Goal: Task Accomplishment & Management: Complete application form

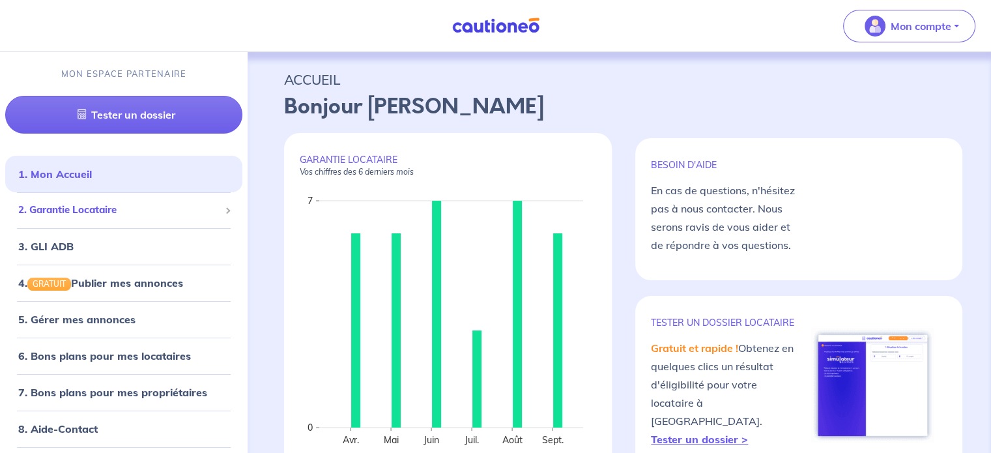
click at [81, 221] on div "2. Garantie Locataire" at bounding box center [123, 209] width 237 height 25
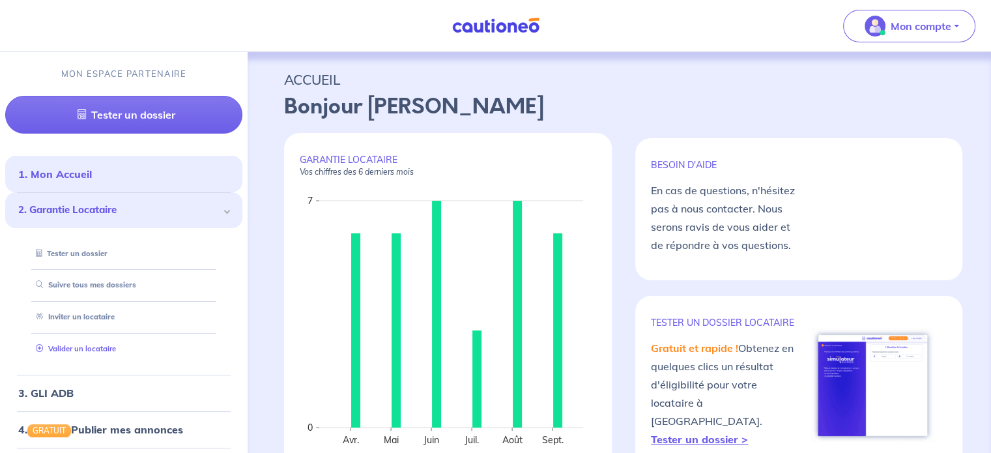
click at [102, 349] on link "Valider un locataire" at bounding box center [73, 348] width 85 height 9
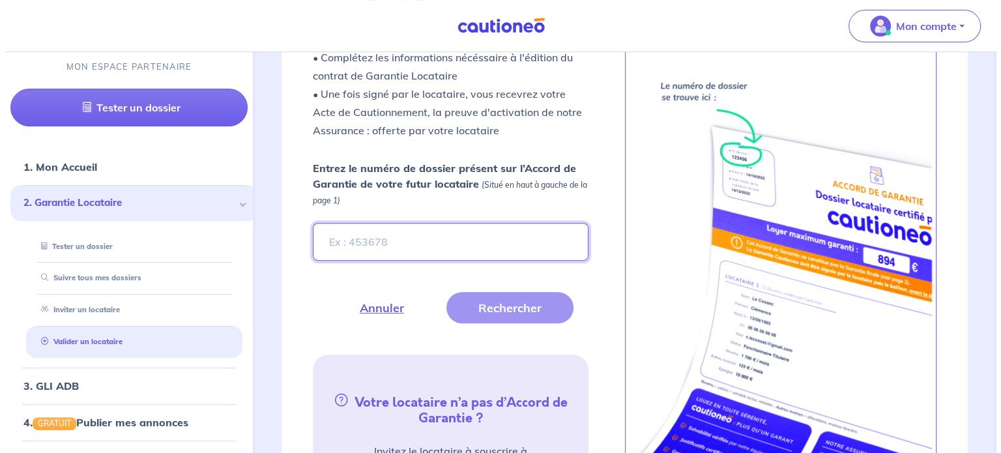
scroll to position [465, 0]
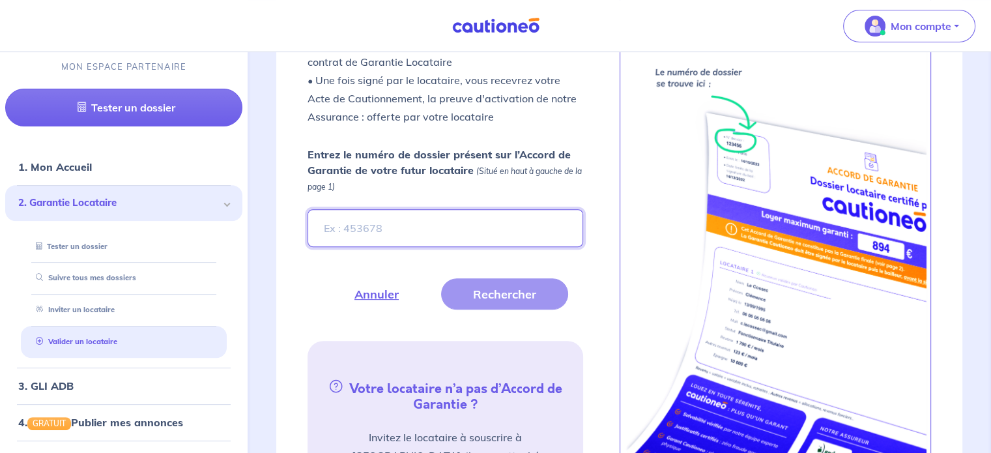
paste input "b73d8b2a-70b2-4093-bc03-51f7eb988934"
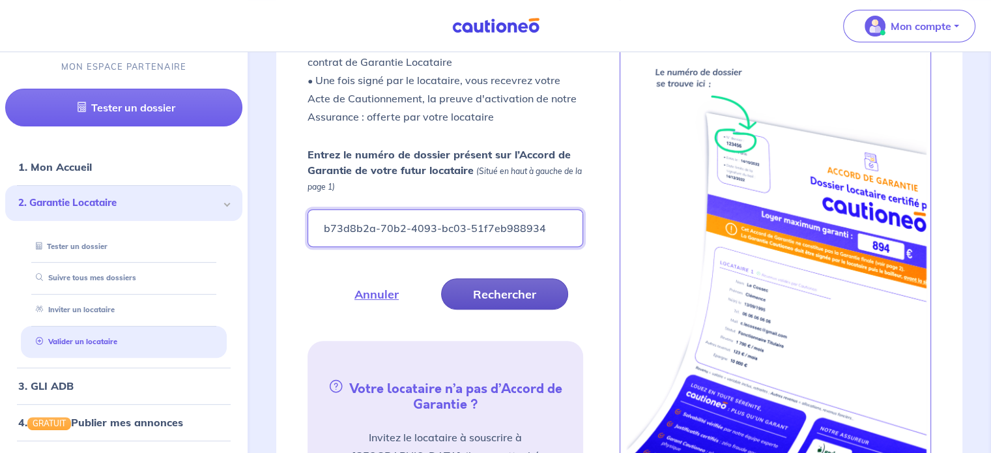
type input "b73d8b2a-70b2-4093-bc03-51f7eb988934"
click at [490, 292] on button "Rechercher" at bounding box center [504, 293] width 127 height 31
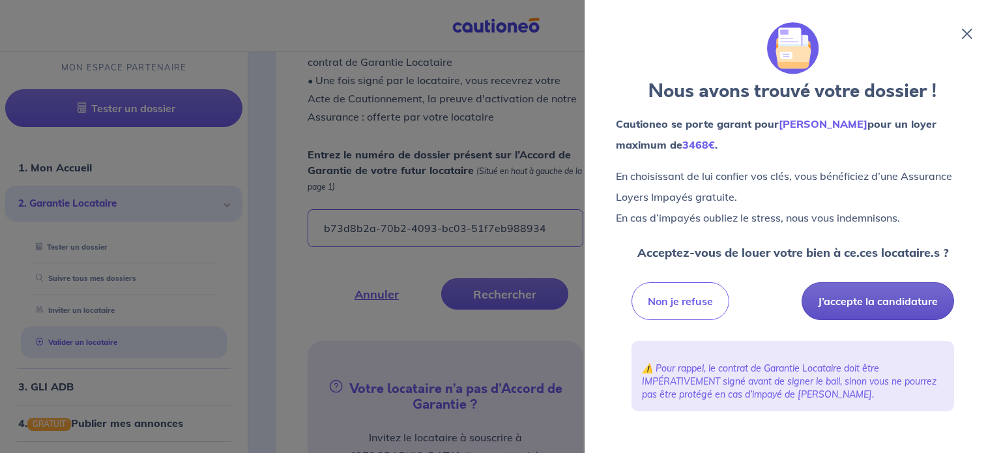
click at [642, 291] on button "J’accepte la candidature" at bounding box center [877, 301] width 152 height 38
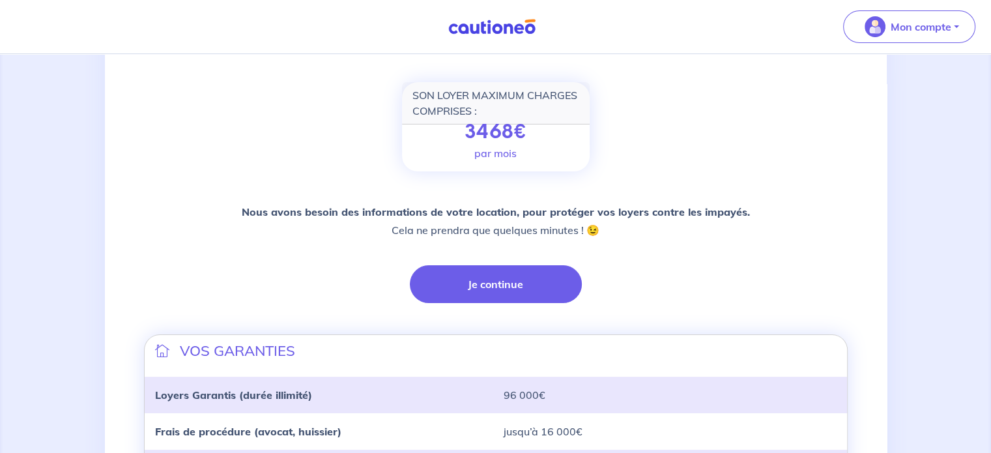
scroll to position [195, 0]
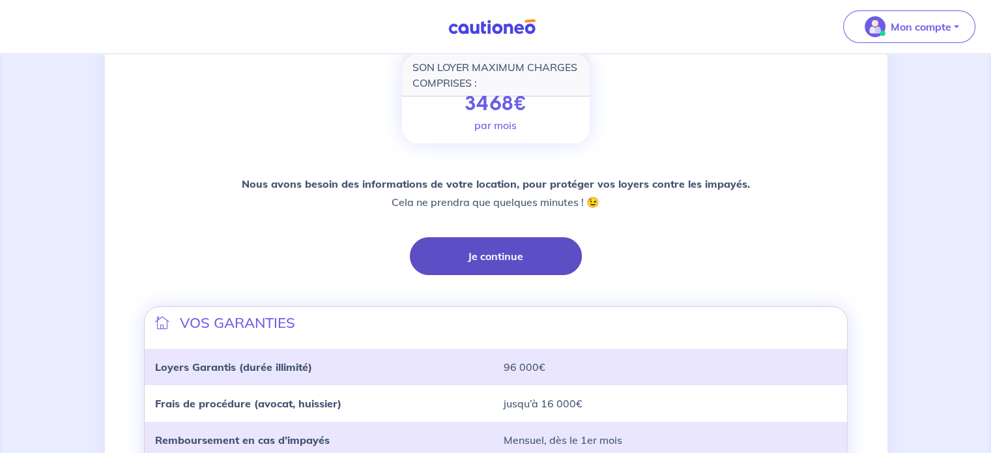
click at [532, 250] on button "Je continue" at bounding box center [496, 256] width 172 height 38
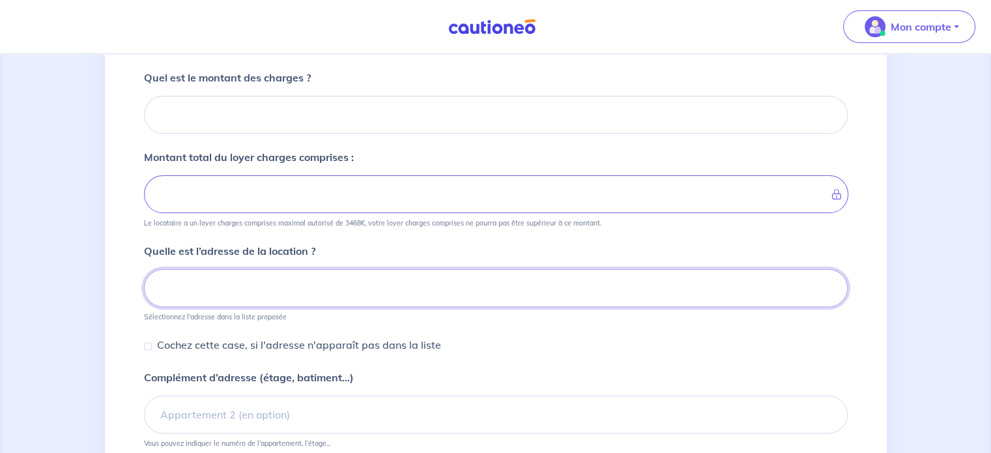
scroll to position [313, 0]
paste input ": 86, rue Quincampoix, 75003, Paris, 5e étage"
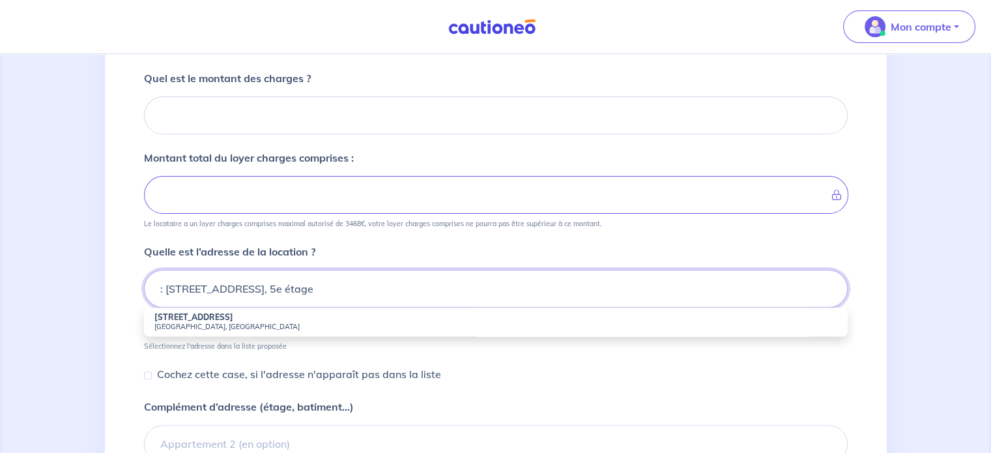
drag, startPoint x: 393, startPoint y: 291, endPoint x: 339, endPoint y: 285, distance: 54.5
click at [339, 285] on input ": 86, rue Quincampoix, 75003, Paris, 5e étage" at bounding box center [496, 289] width 704 height 38
click at [249, 317] on li "86 Rue Quincampoix 75003 Paris, France" at bounding box center [496, 322] width 704 height 29
type input "86 Rue Quincampoix, 75003 Paris, France"
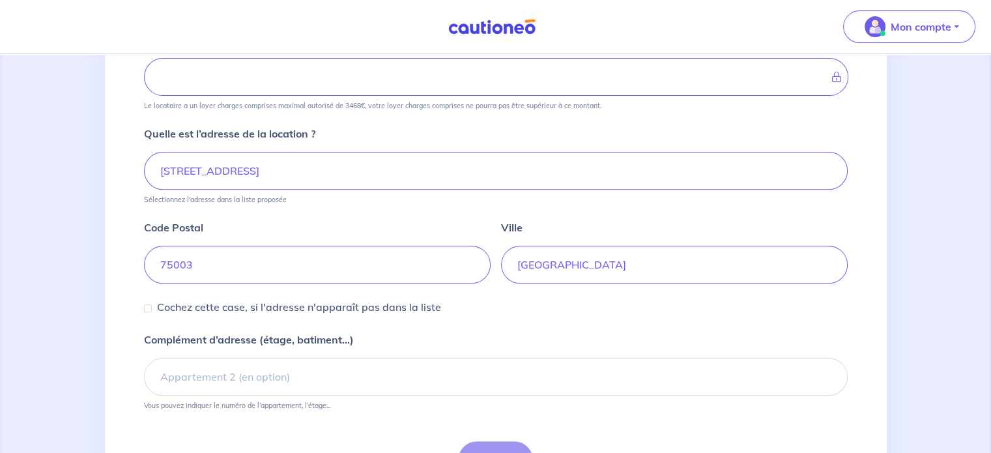
scroll to position [512, 0]
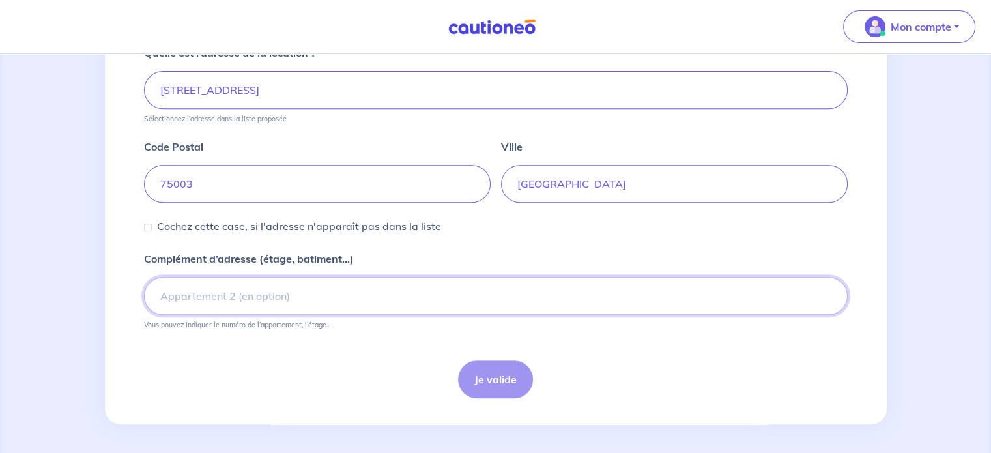
click at [312, 310] on input "Complément d’adresse (étage, batiment...)" at bounding box center [496, 296] width 704 height 38
paste input "5e étage"
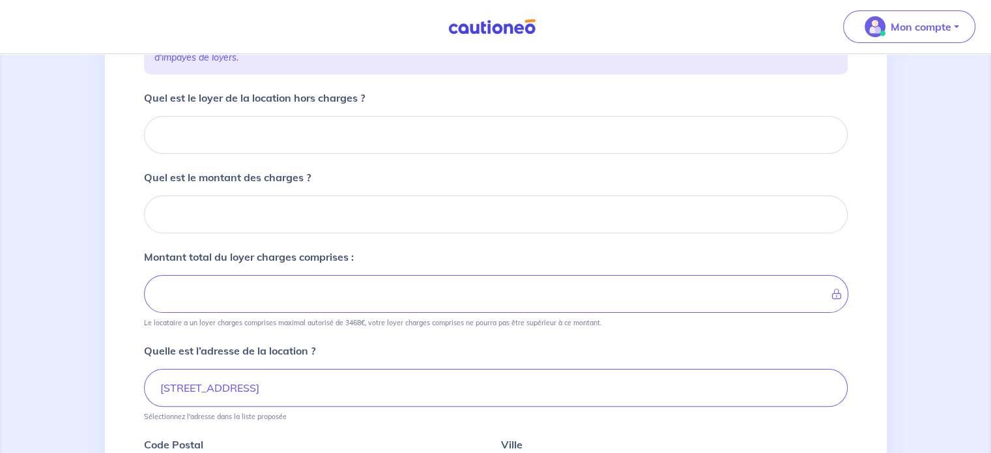
scroll to position [182, 0]
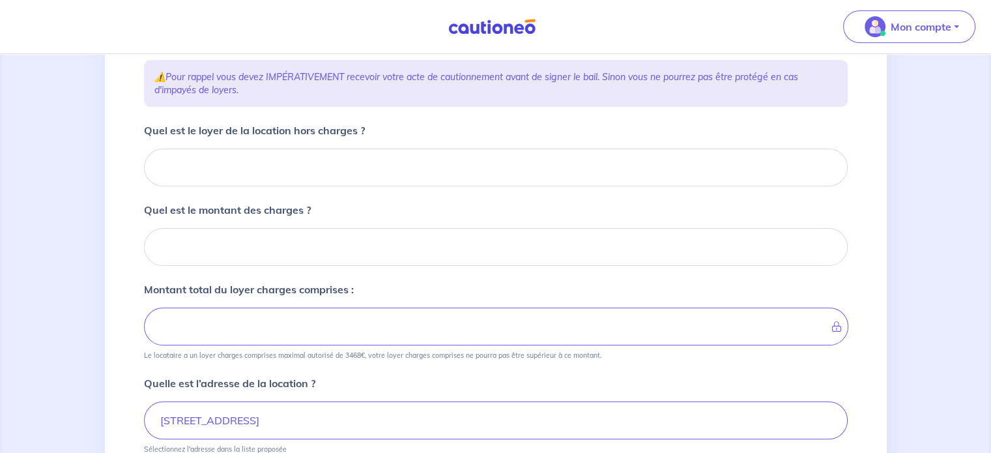
type input "5e étage"
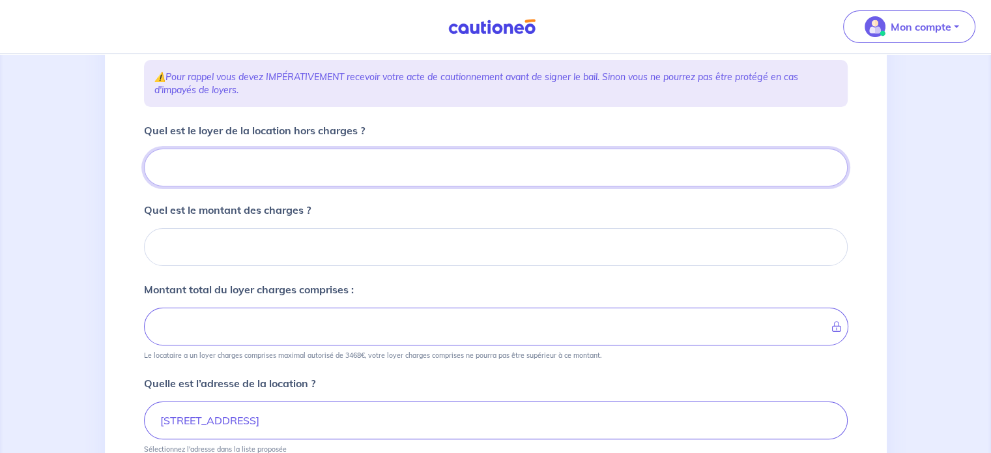
click at [298, 172] on input "Quel est le loyer de la location hors charges ?" at bounding box center [496, 168] width 704 height 38
type input "1"
type input "184"
type input "185"
type input "1850"
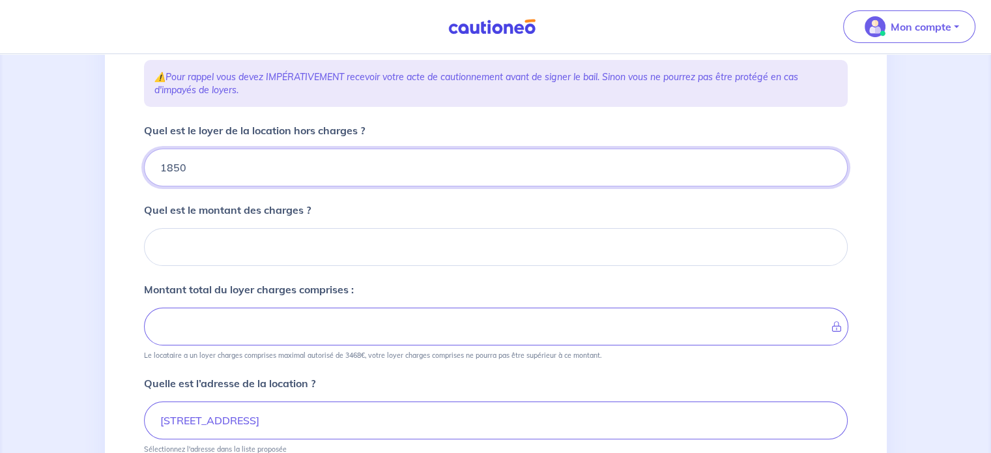
type input "1850"
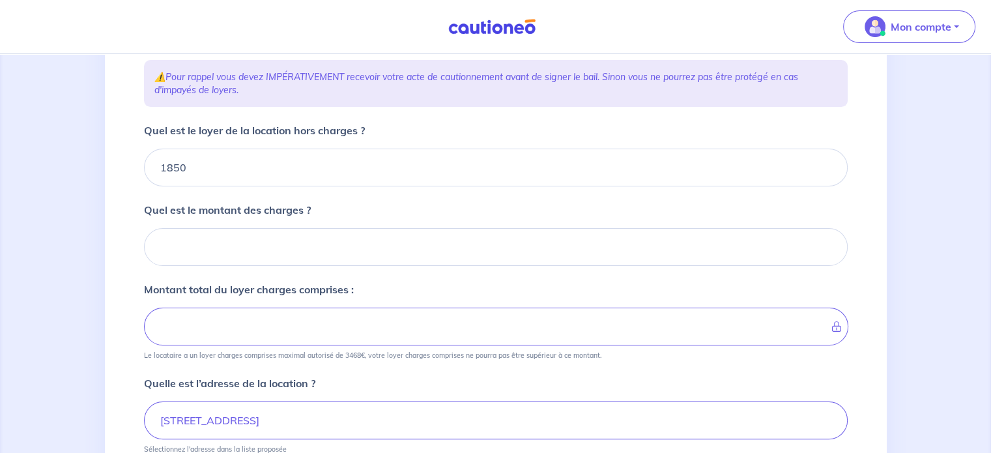
drag, startPoint x: 914, startPoint y: 287, endPoint x: 898, endPoint y: 284, distance: 16.0
click at [914, 287] on div "1 2 3 4 Informations location Informations propriétaire Informations bail Valid…" at bounding box center [495, 329] width 991 height 914
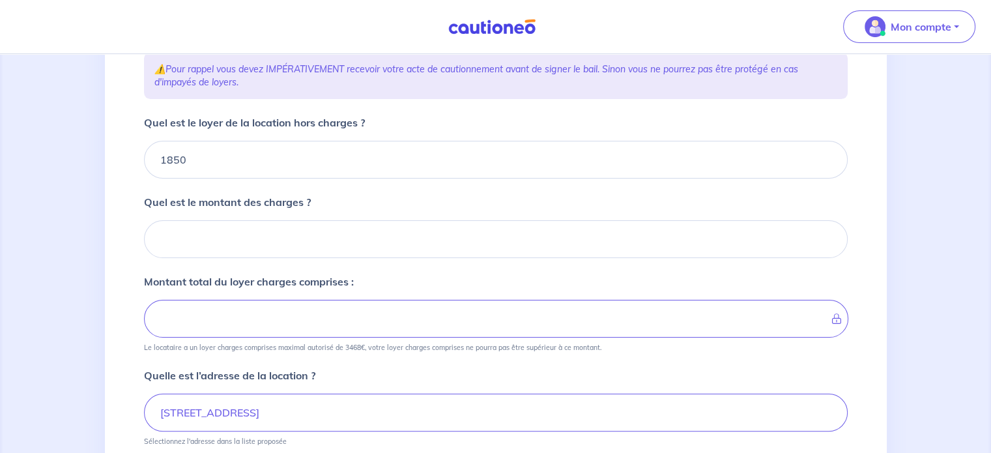
scroll to position [195, 0]
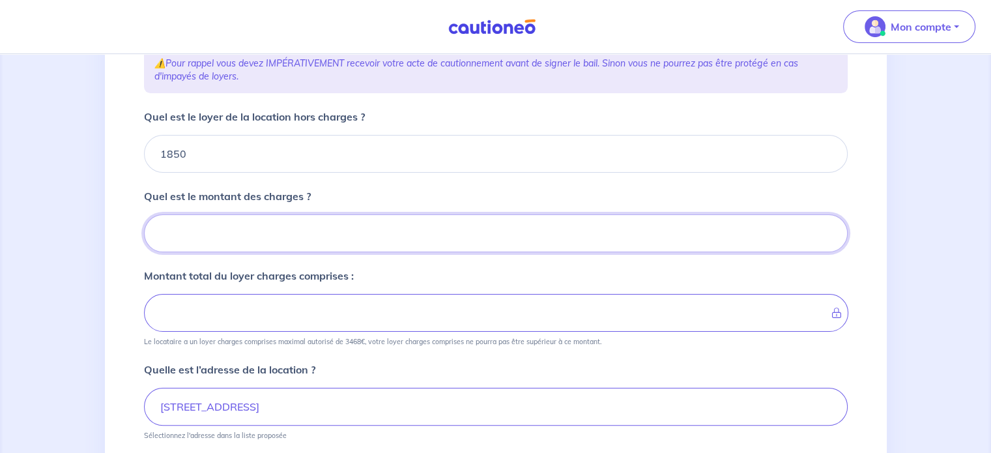
click at [291, 250] on input "Quel est le montant des charges ?" at bounding box center [496, 233] width 704 height 38
type input "0"
type input "1850"
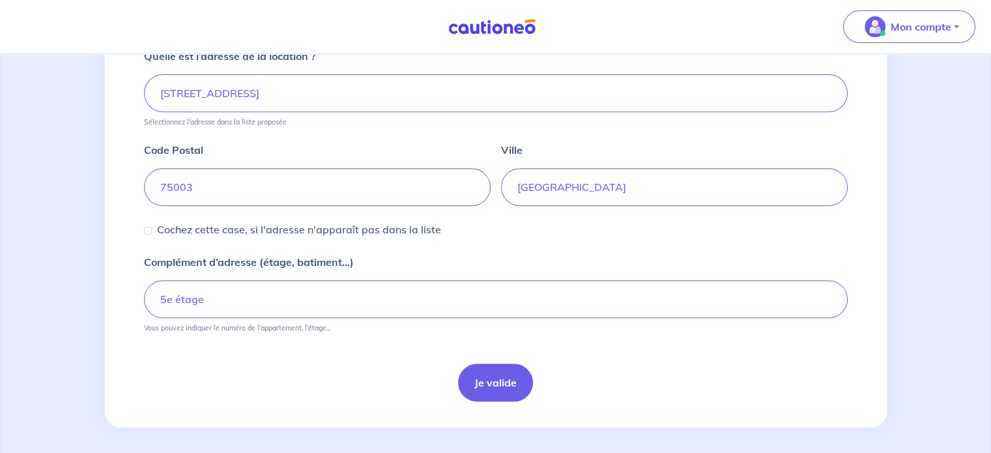
scroll to position [512, 0]
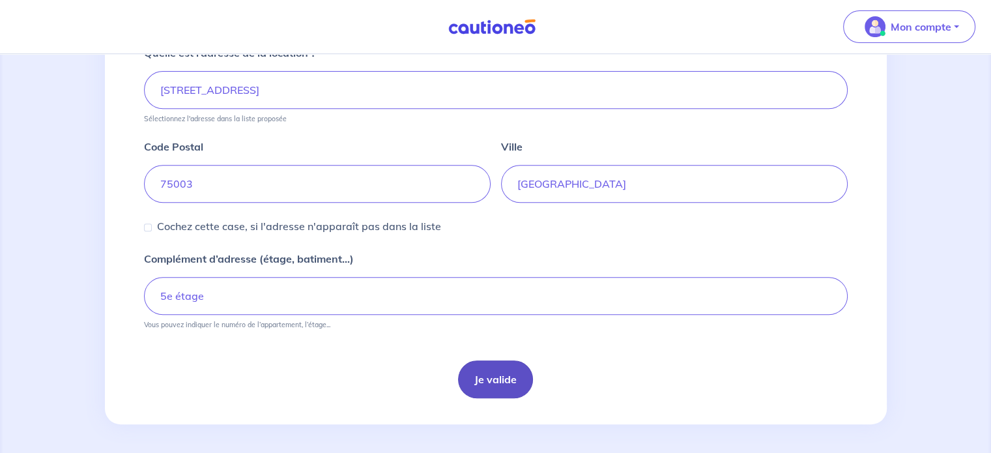
type input "0"
click at [483, 364] on button "Je valide" at bounding box center [495, 379] width 75 height 38
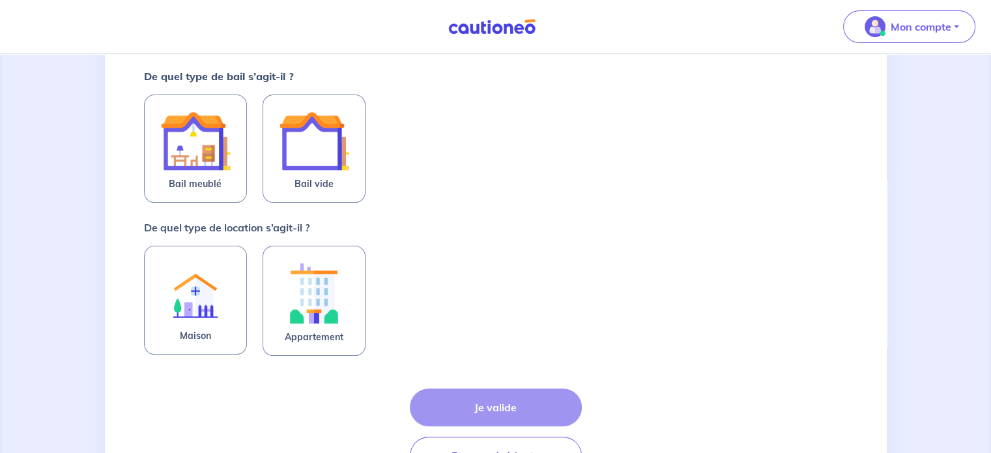
scroll to position [244, 0]
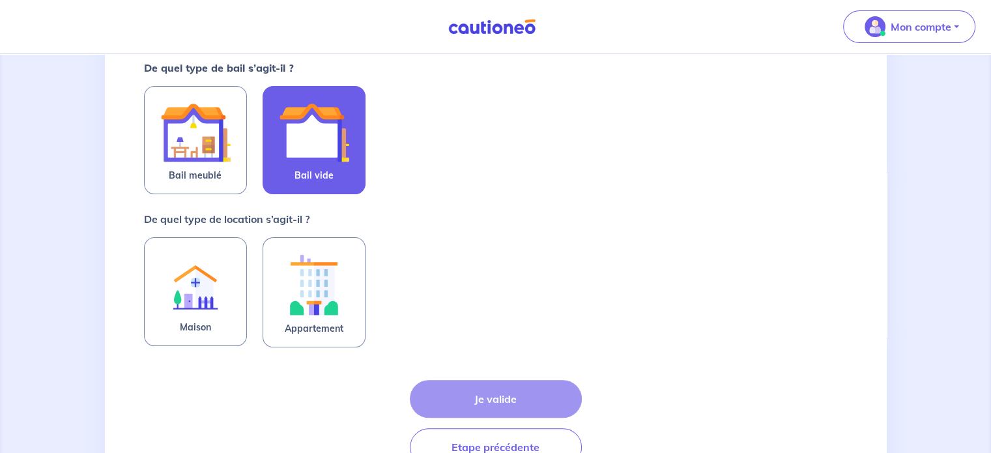
click at [334, 171] on label "Bail vide" at bounding box center [314, 140] width 103 height 108
click at [0, 0] on input "Bail vide" at bounding box center [0, 0] width 0 height 0
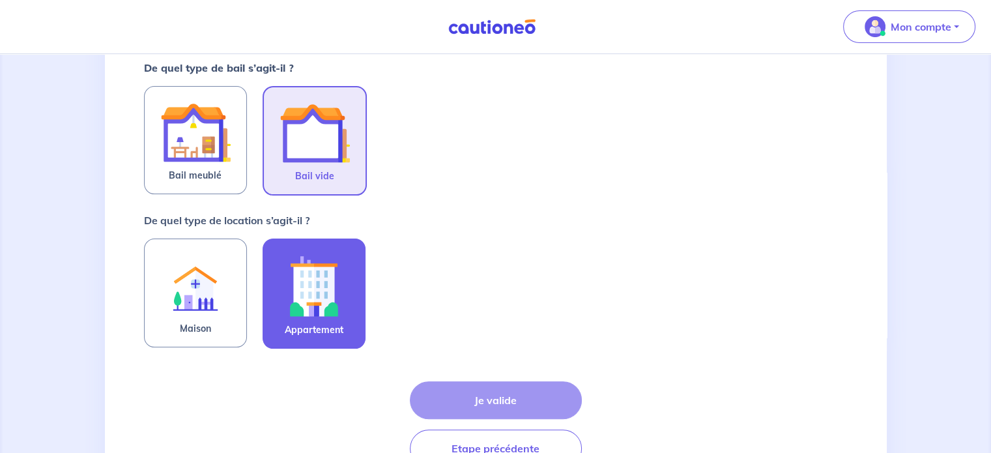
click at [341, 315] on img at bounding box center [314, 286] width 70 height 72
click at [0, 0] on input "Appartement" at bounding box center [0, 0] width 0 height 0
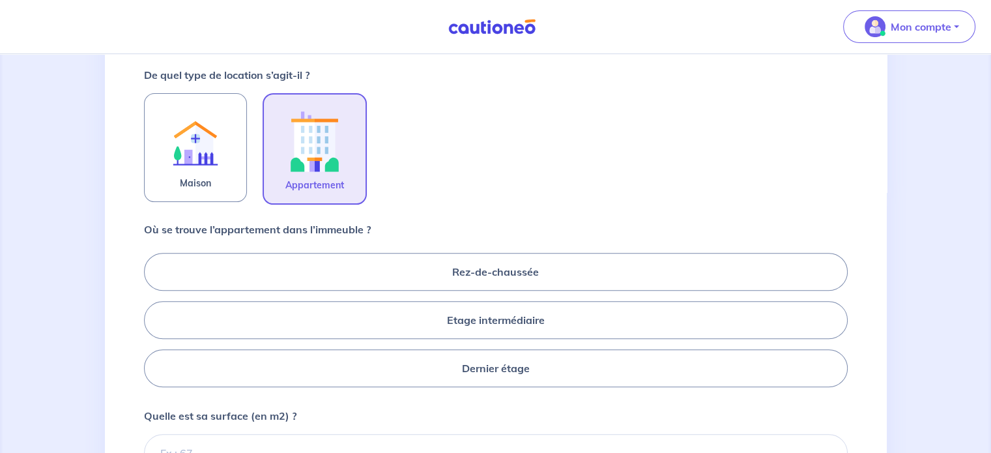
scroll to position [411, 0]
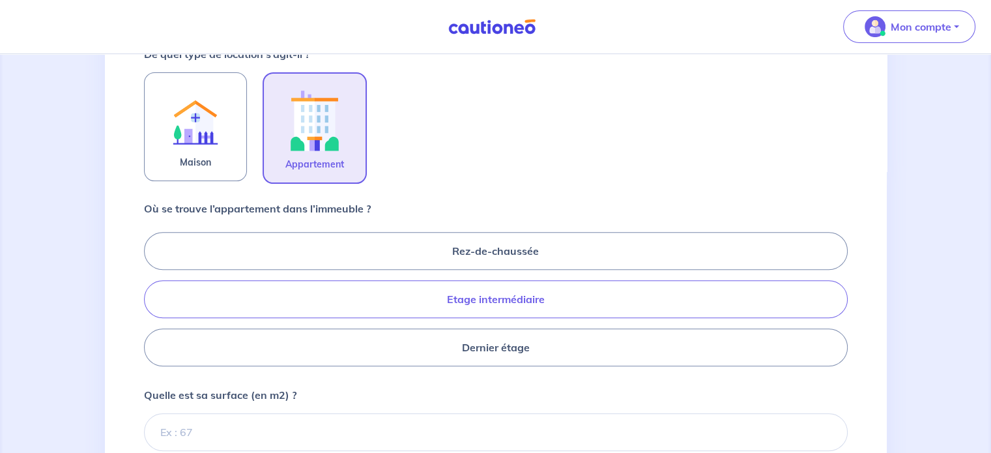
click at [511, 289] on label "Etage intermédiaire" at bounding box center [496, 299] width 704 height 38
click at [152, 295] on input "Etage intermédiaire" at bounding box center [148, 299] width 8 height 8
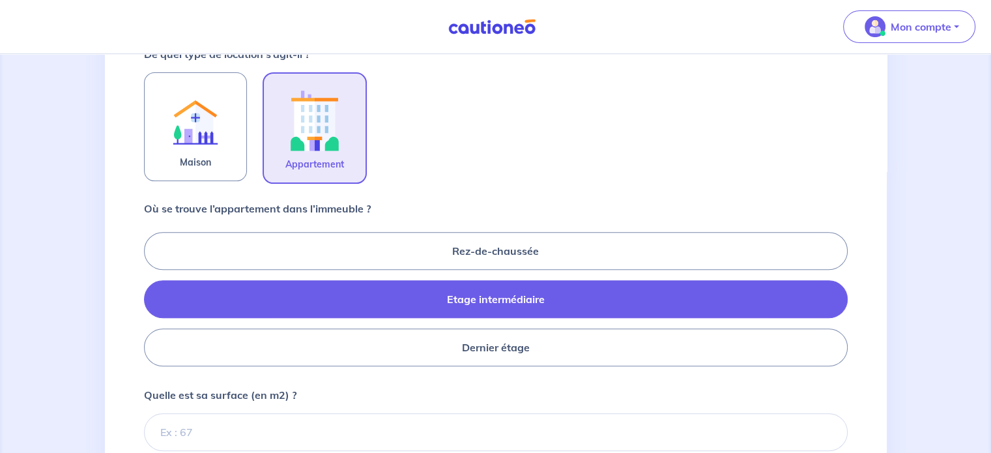
radio input "true"
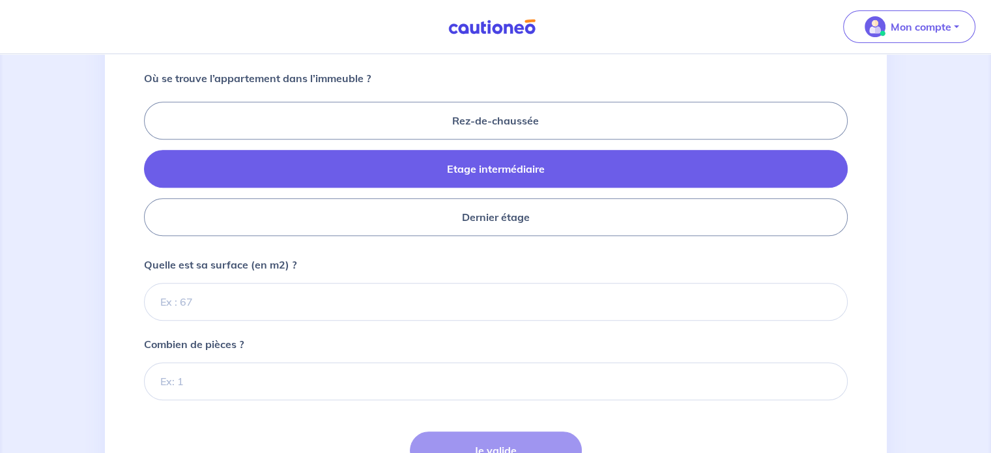
scroll to position [543, 0]
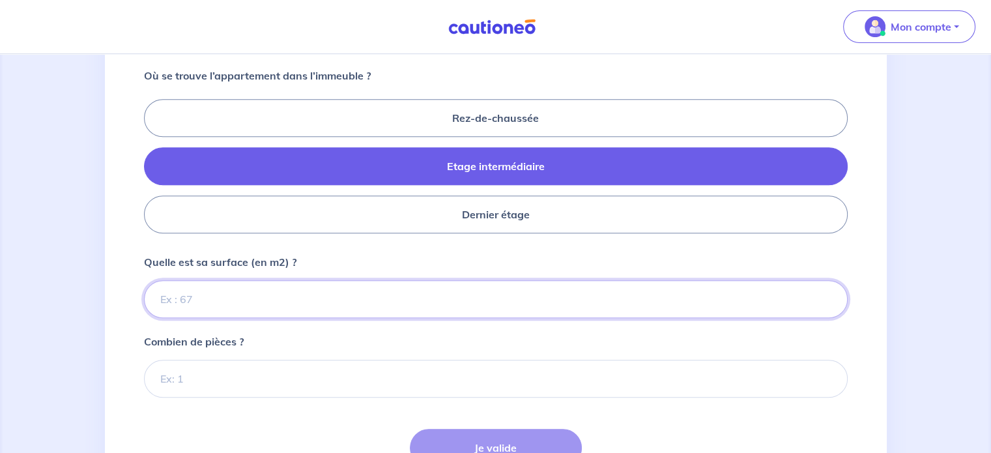
click at [356, 293] on input "Quelle est sa surface (en m2) ?" at bounding box center [496, 299] width 704 height 38
type input "50"
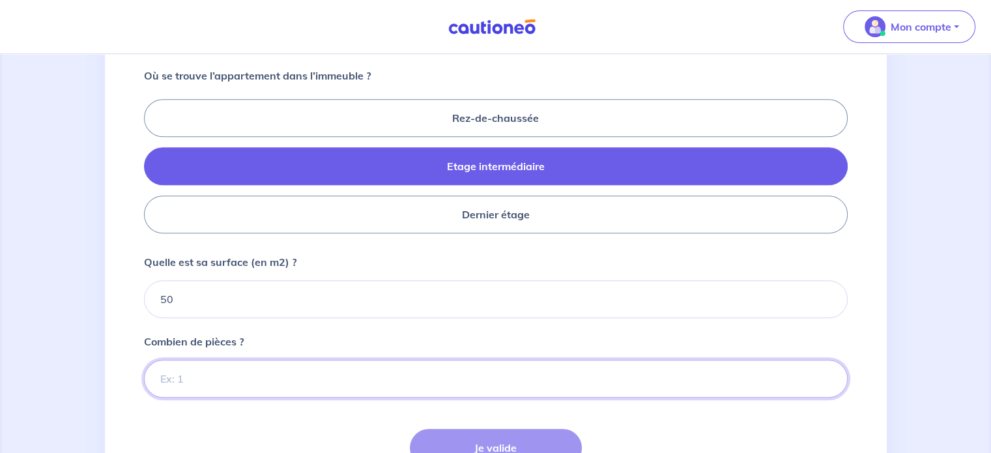
click at [388, 375] on input "Combien de pièces ?" at bounding box center [496, 379] width 704 height 38
type input "2"
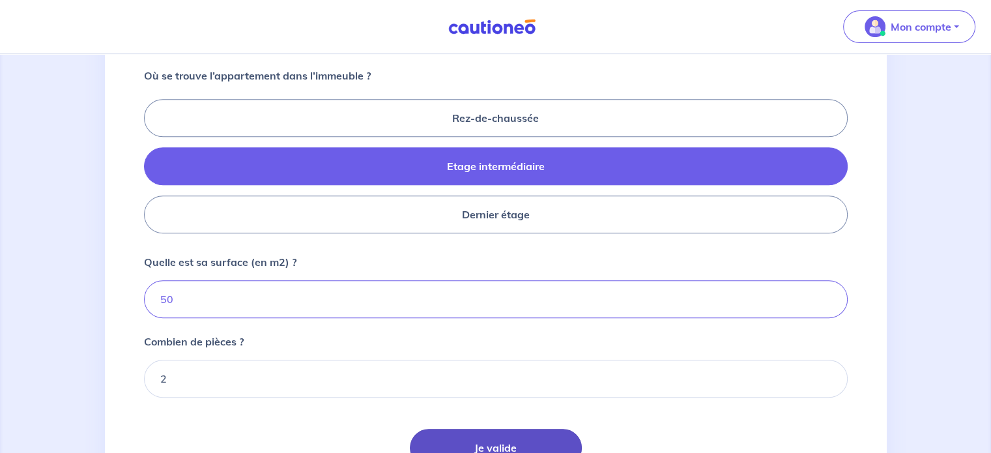
click at [425, 431] on button "Je valide" at bounding box center [496, 448] width 172 height 38
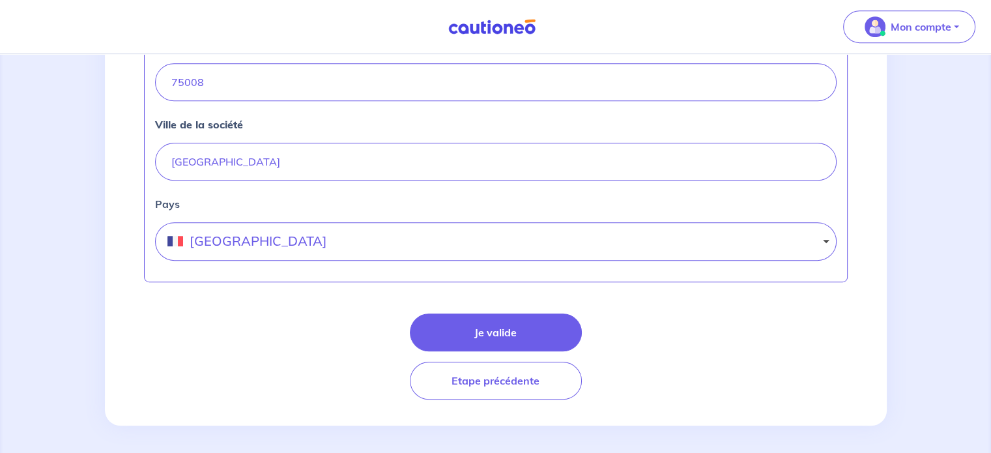
scroll to position [649, 0]
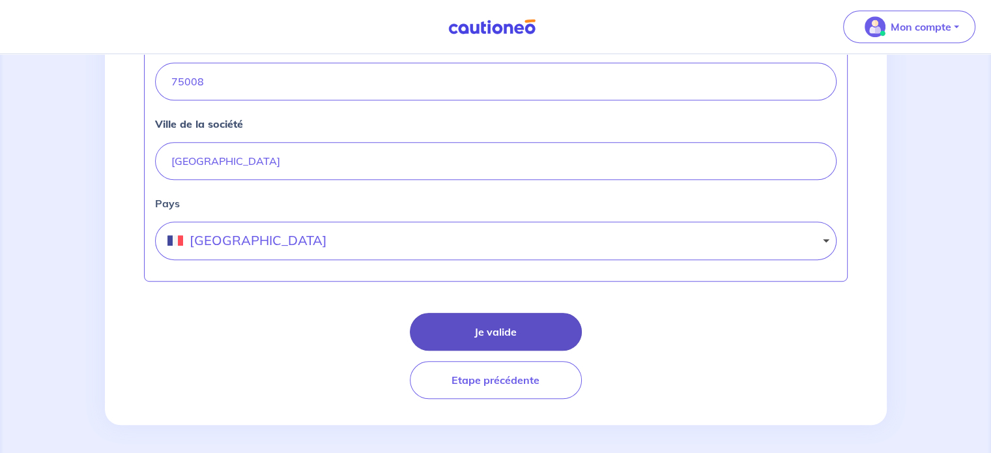
click at [502, 333] on button "Je valide" at bounding box center [496, 332] width 172 height 38
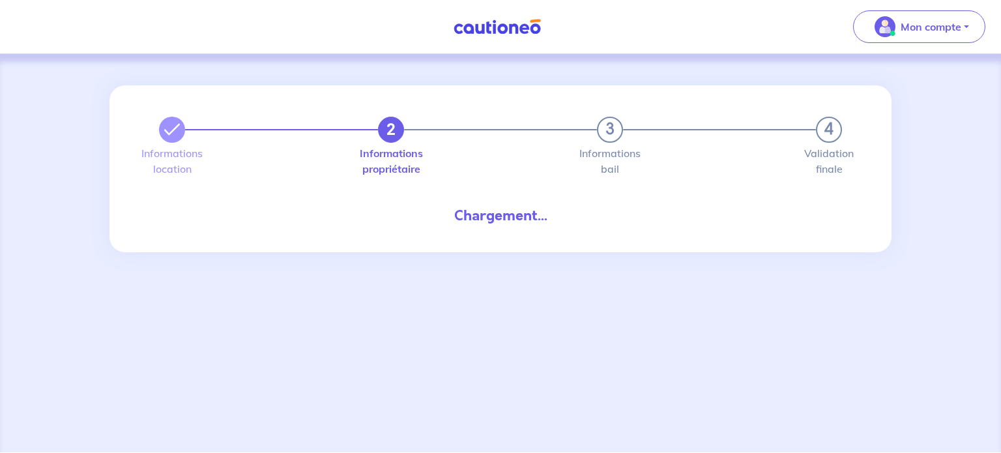
select select "FR"
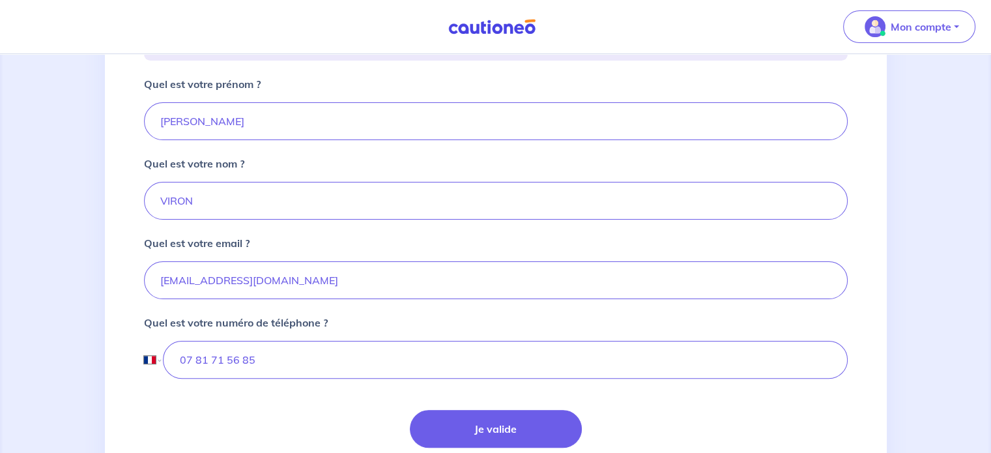
scroll to position [367, 0]
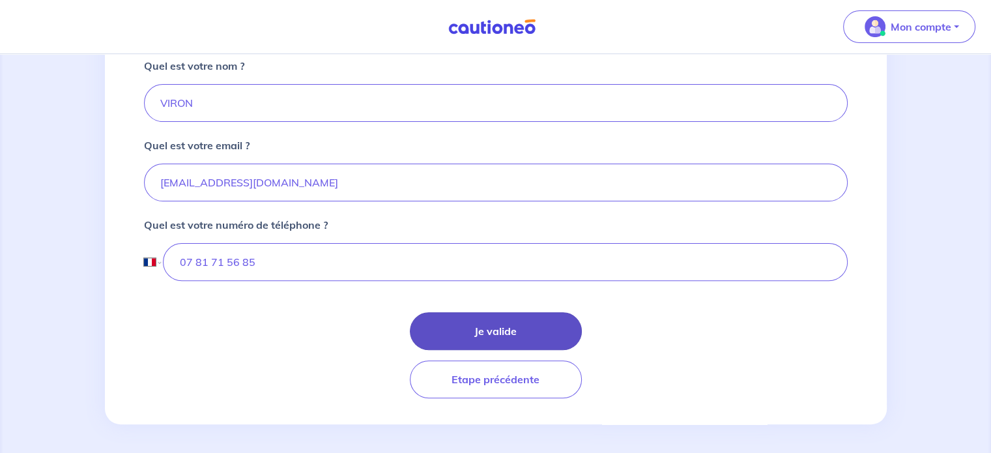
click at [448, 324] on button "Je valide" at bounding box center [496, 331] width 172 height 38
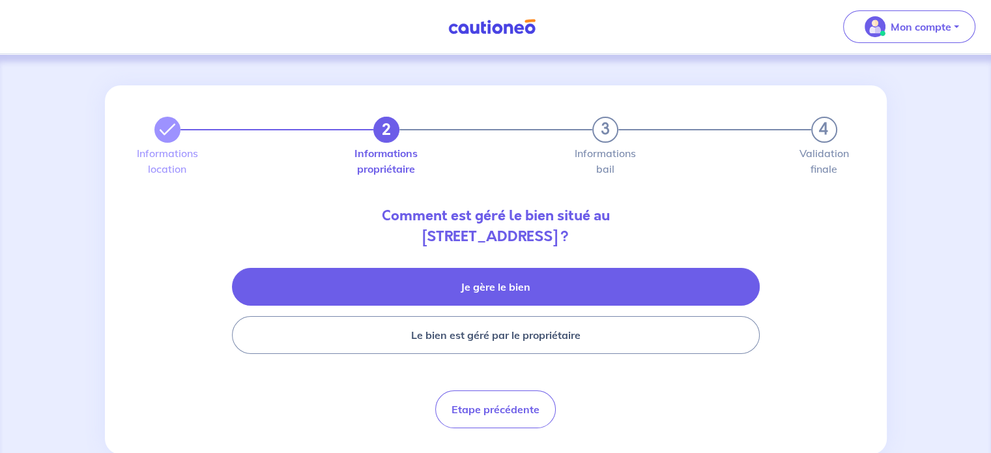
click at [524, 289] on button "Je gère le bien" at bounding box center [496, 287] width 528 height 38
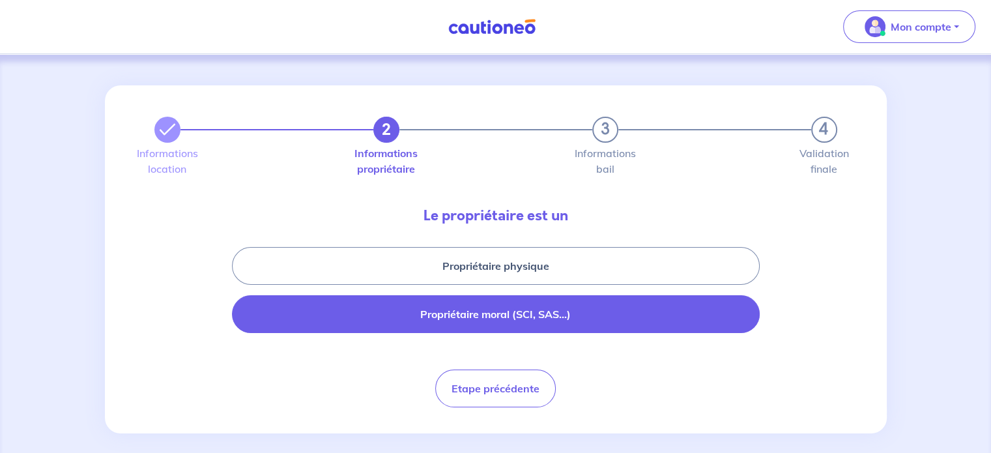
click at [526, 322] on button "Propriétaire moral (SCI, SAS...)" at bounding box center [496, 314] width 528 height 38
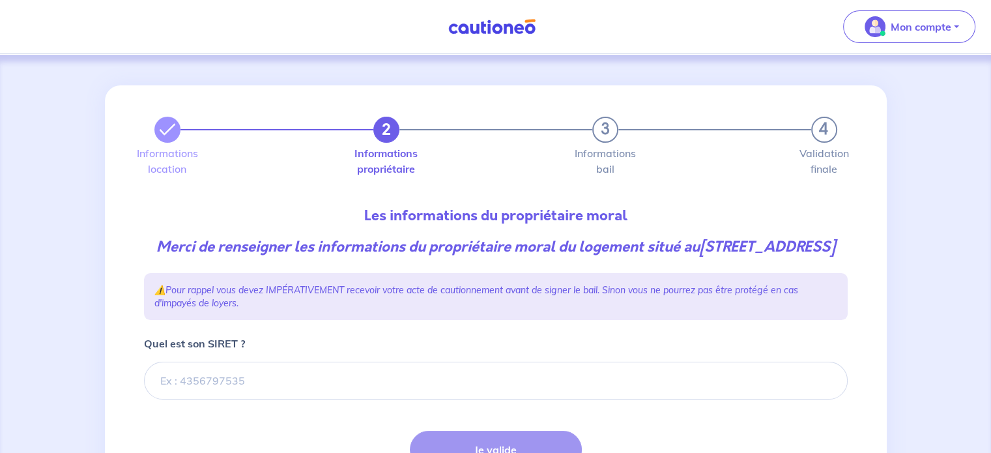
scroll to position [104, 0]
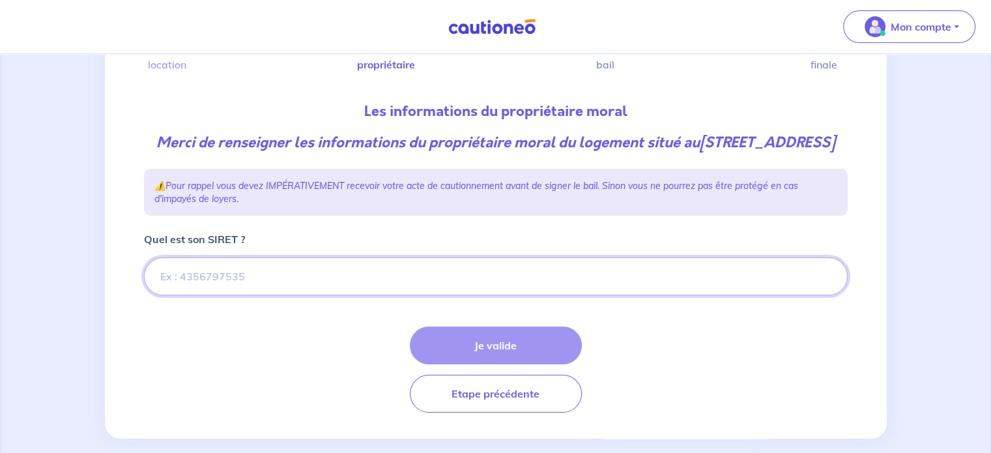
paste input "SIREN 888 783 446,"
click at [331, 289] on input "Quel est son SIRET ?" at bounding box center [496, 276] width 704 height 38
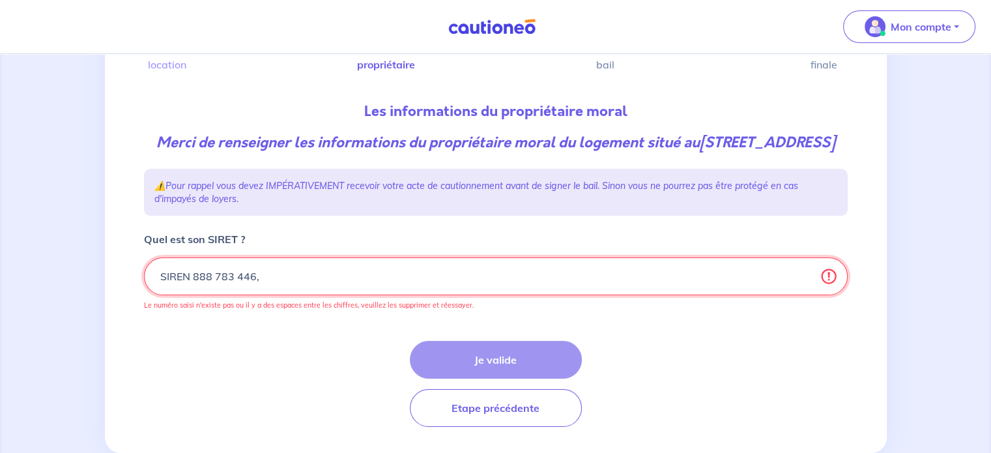
drag, startPoint x: 191, startPoint y: 294, endPoint x: 31, endPoint y: 287, distance: 159.8
click at [31, 287] on div "2 3 4 Informations location Informations propriétaire Informations bail Validat…" at bounding box center [495, 217] width 991 height 534
click at [248, 295] on input "Quel est son SIRET ?" at bounding box center [496, 276] width 704 height 38
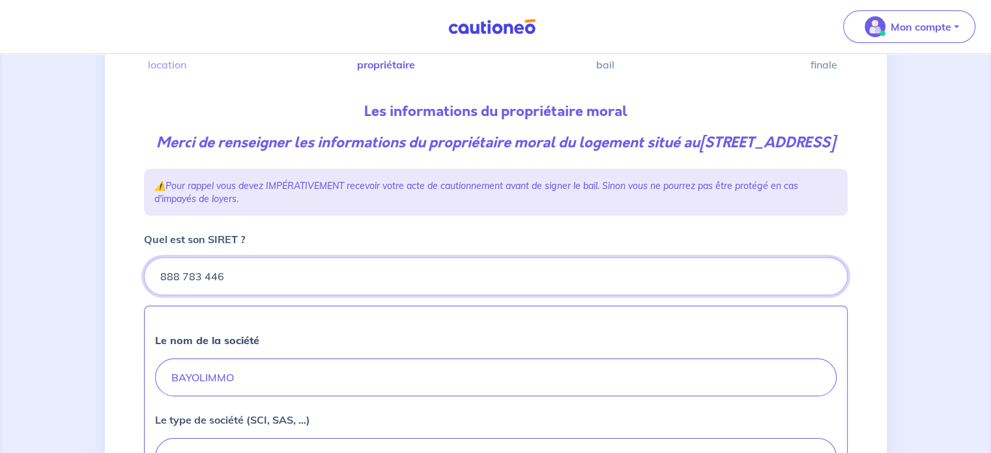
type input "888 783 446"
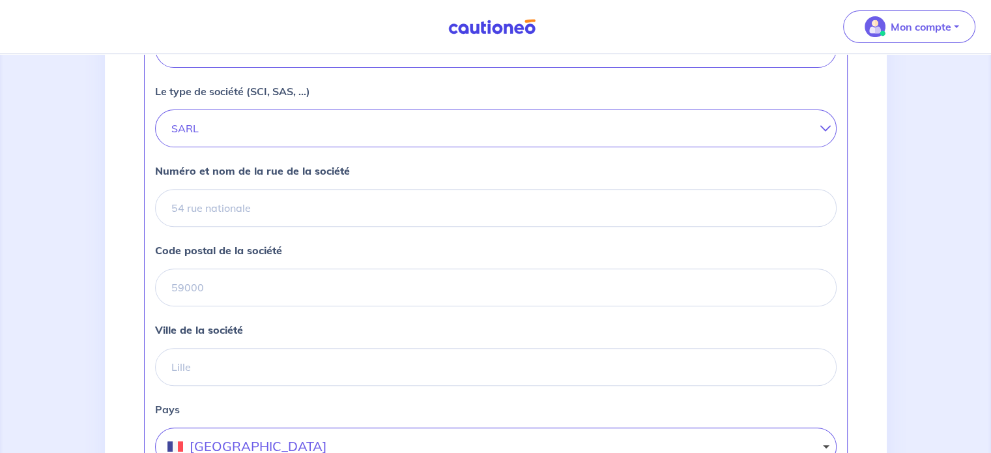
scroll to position [442, 0]
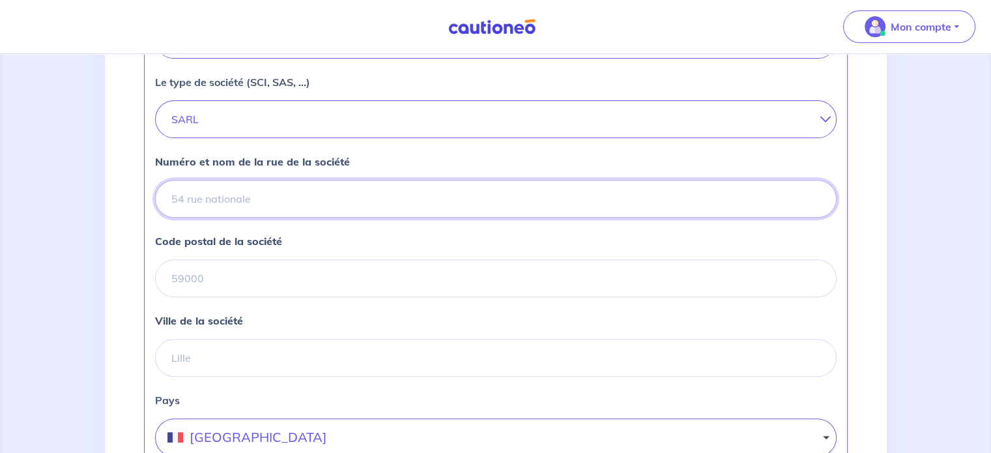
click at [349, 210] on input "Numéro et nom de la rue de la société" at bounding box center [496, 199] width 682 height 38
paste input "3 RUE THEODULE RIBOT, 75017 PARIS"
drag, startPoint x: 412, startPoint y: 214, endPoint x: 334, endPoint y: 216, distance: 78.2
click at [334, 216] on input "3 RUE THEODULE RIBOT, 75017 PARIS" at bounding box center [496, 199] width 682 height 38
type input "3 RUE THEODULE RIBOT, 75017"
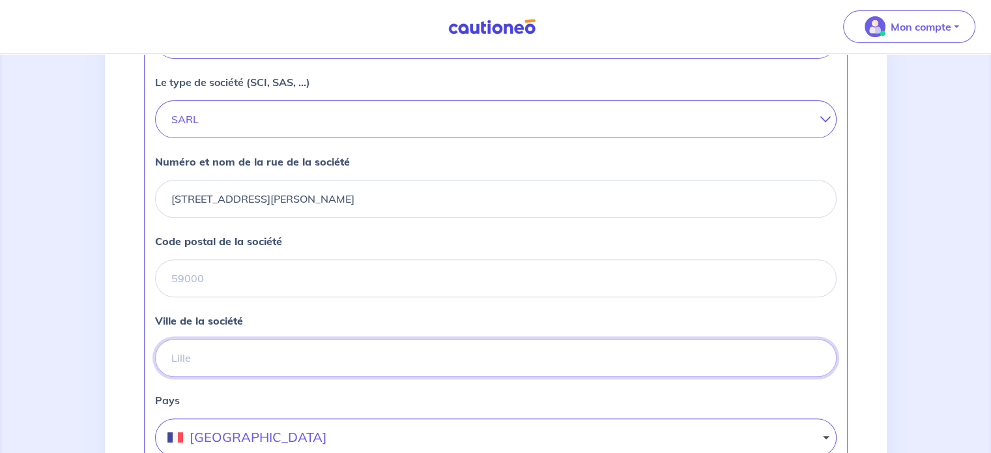
click at [285, 377] on input "Ville de la société" at bounding box center [496, 358] width 682 height 38
paste input "PARIS"
type input "PARIS"
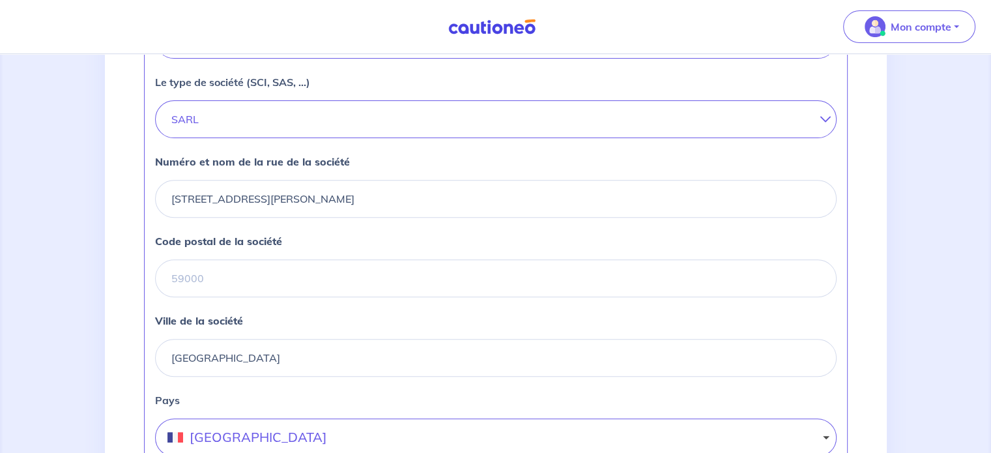
drag, startPoint x: 369, startPoint y: 197, endPoint x: 338, endPoint y: 205, distance: 31.6
click at [338, 205] on div "Numéro et nom de la rue de la société 3 RUE THEODULE RIBOT, 75017" at bounding box center [496, 186] width 682 height 64
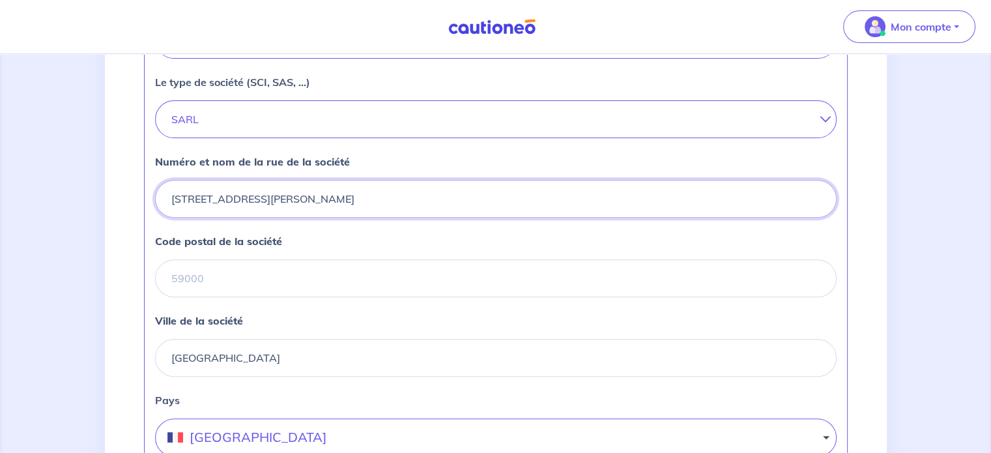
drag, startPoint x: 341, startPoint y: 210, endPoint x: 297, endPoint y: 223, distance: 45.6
click at [297, 218] on input "3 RUE THEODULE RIBOT, 75017" at bounding box center [496, 199] width 682 height 38
type input "3 RUE THEODULE RIBOT,"
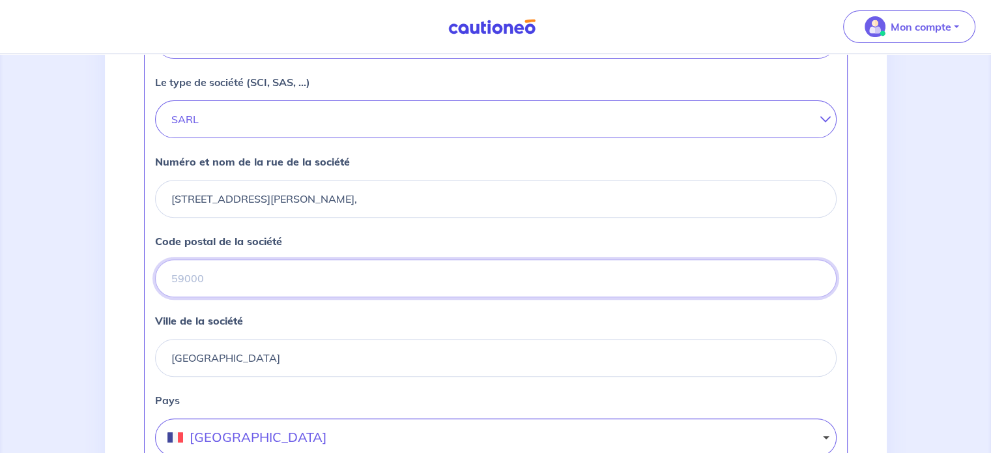
click at [306, 287] on input "Code postal de la société" at bounding box center [496, 278] width 682 height 38
paste input "75017"
type input "75017"
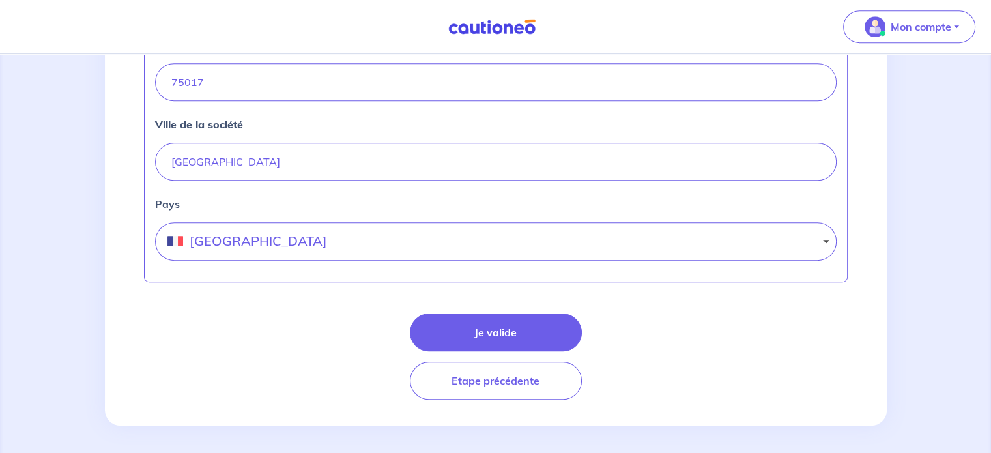
scroll to position [659, 0]
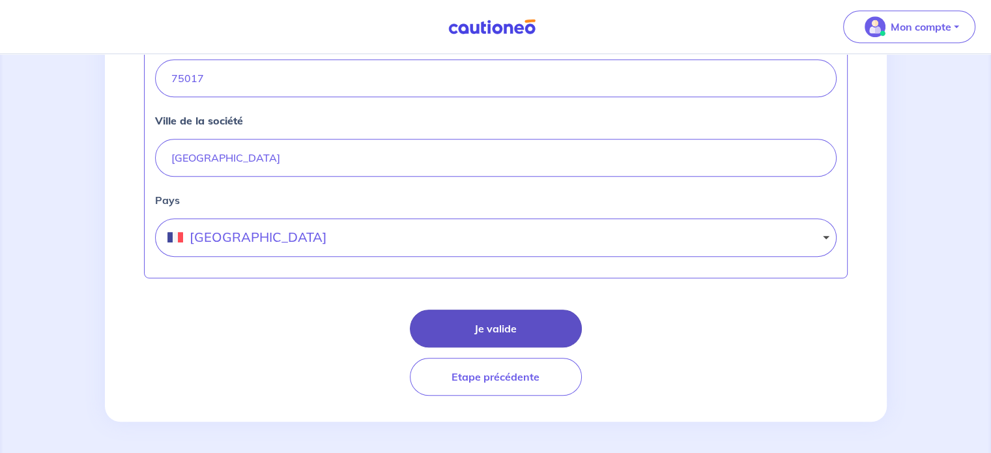
click at [483, 324] on button "Je valide" at bounding box center [496, 329] width 172 height 38
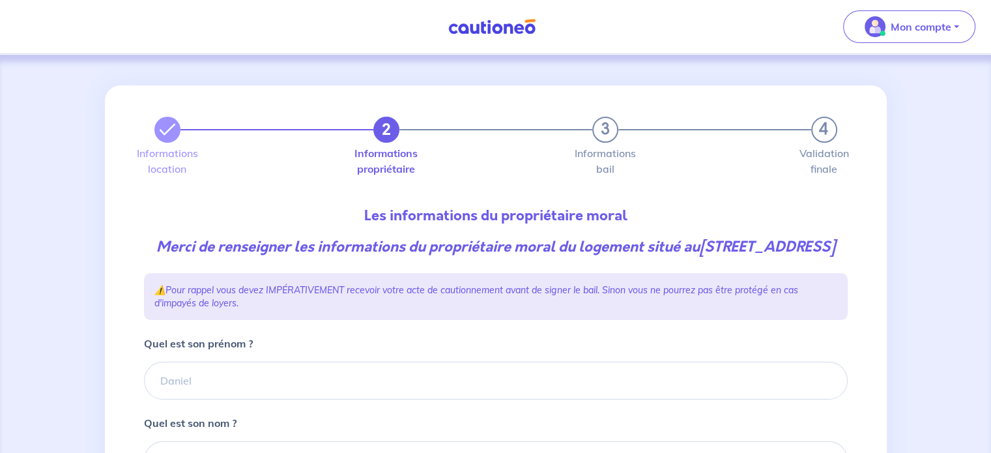
scroll to position [56, 0]
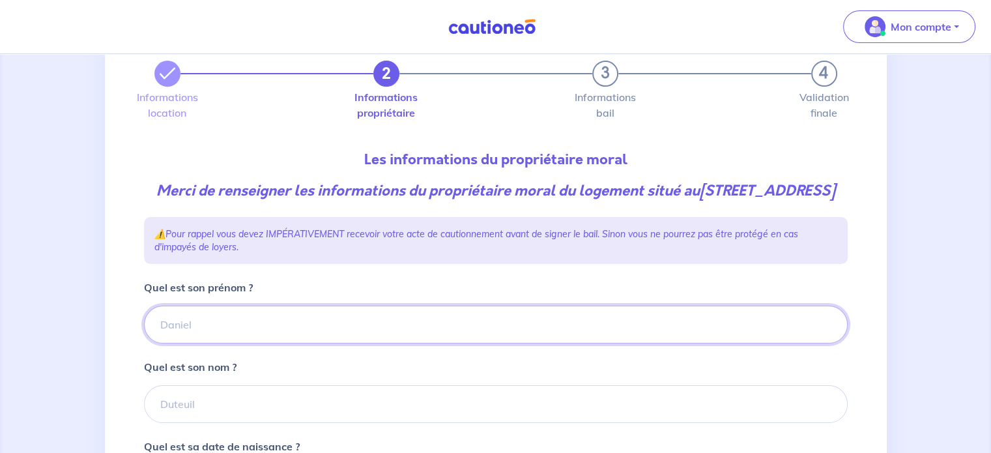
click at [376, 328] on input "Quel est son prénom ?" at bounding box center [496, 325] width 704 height 38
paste input "Bayol Dominique"
drag, startPoint x: 270, startPoint y: 346, endPoint x: 216, endPoint y: 346, distance: 54.1
click at [216, 343] on input "Bayol Dominique" at bounding box center [496, 325] width 704 height 38
drag, startPoint x: 207, startPoint y: 345, endPoint x: 172, endPoint y: 345, distance: 35.2
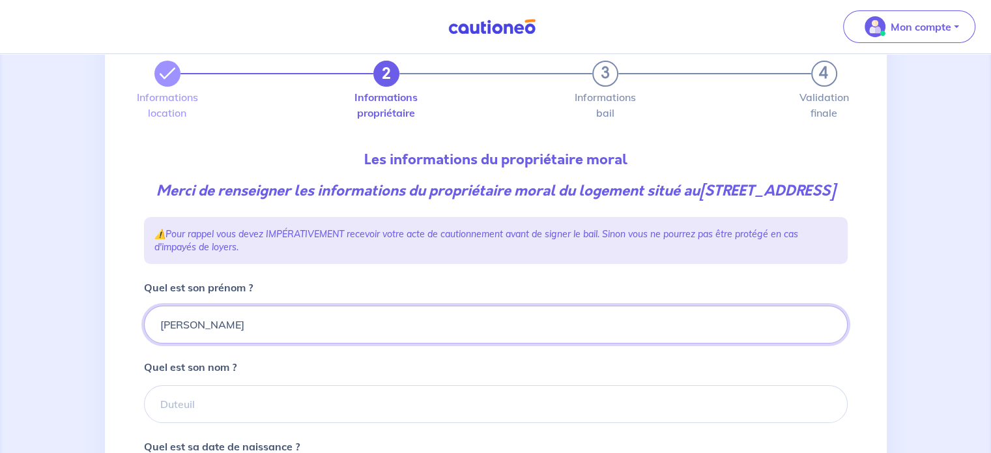
click at [172, 343] on input "Bayol Dominique" at bounding box center [496, 325] width 704 height 38
click at [206, 343] on input "Bayol Dominique" at bounding box center [496, 325] width 704 height 38
drag, startPoint x: 210, startPoint y: 347, endPoint x: 177, endPoint y: 347, distance: 33.2
click at [177, 343] on input "Bayol Dominique" at bounding box center [496, 325] width 704 height 38
type input "Dominique"
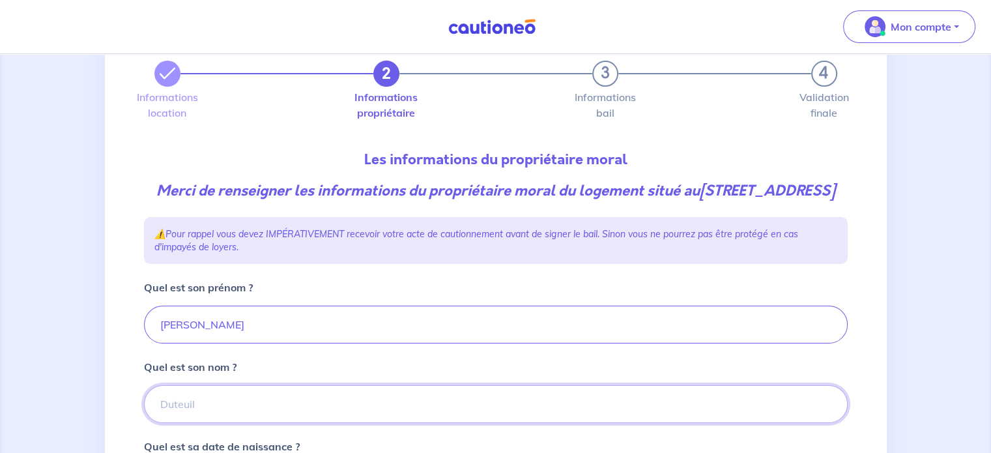
paste input "Bayol"
click at [214, 413] on input "Bayol" at bounding box center [496, 404] width 704 height 38
type input "Bayol"
click at [184, 343] on input "Dominique" at bounding box center [496, 325] width 704 height 38
type input "Dominique"
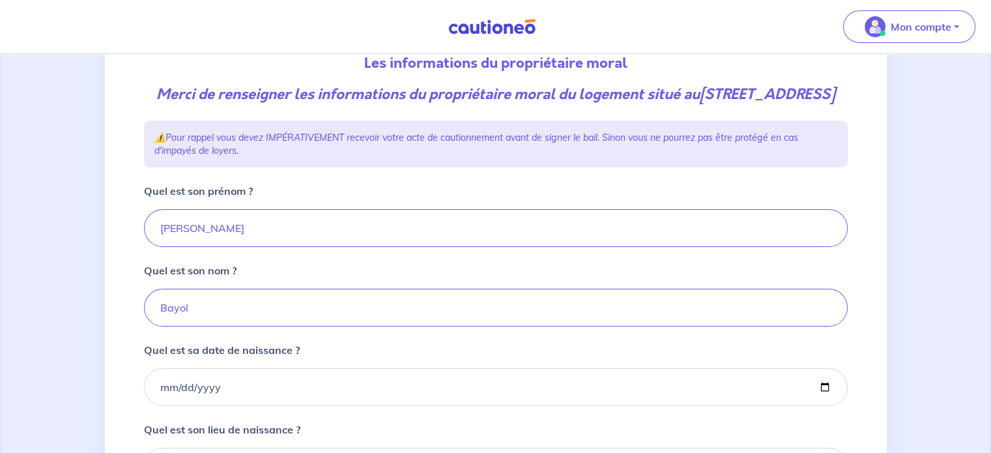
scroll to position [173, 0]
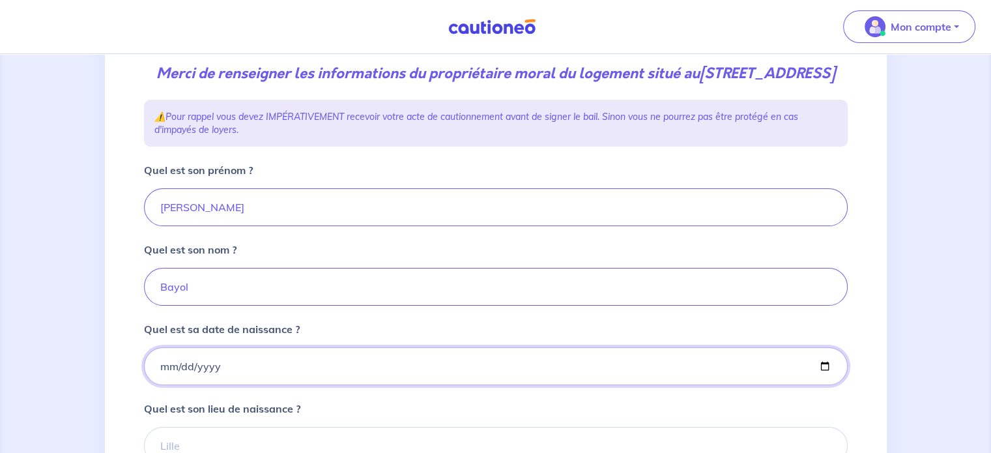
click at [158, 385] on input "Quel est sa date de naissance ?" at bounding box center [496, 366] width 704 height 38
type input "1999-01-01"
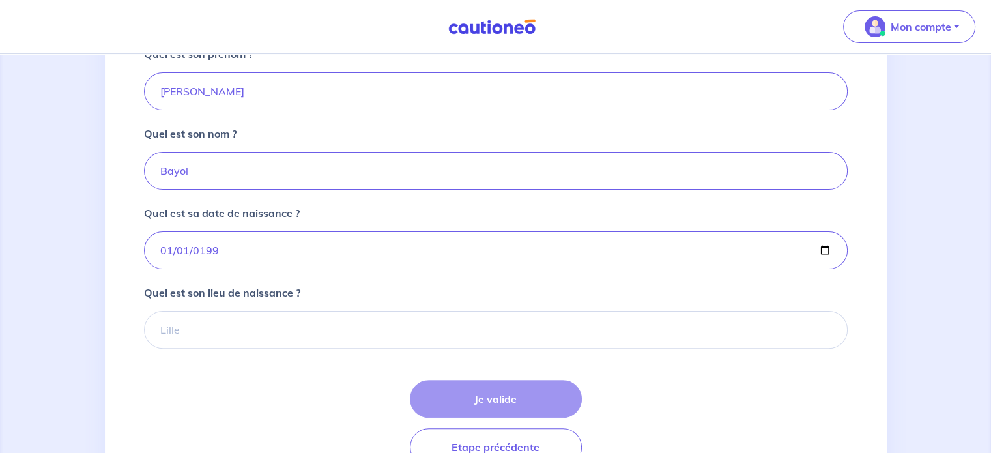
scroll to position [297, 0]
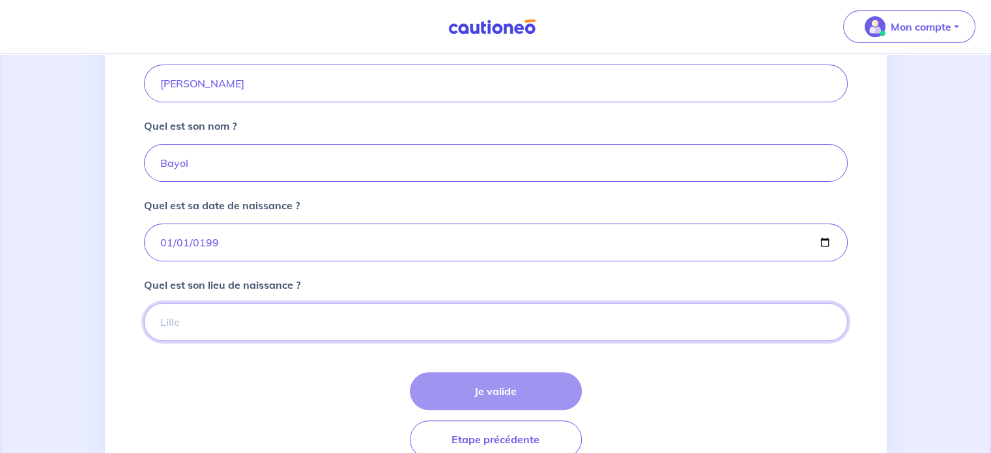
click at [214, 336] on input "Quel est son lieu de naissance ?" at bounding box center [496, 322] width 704 height 38
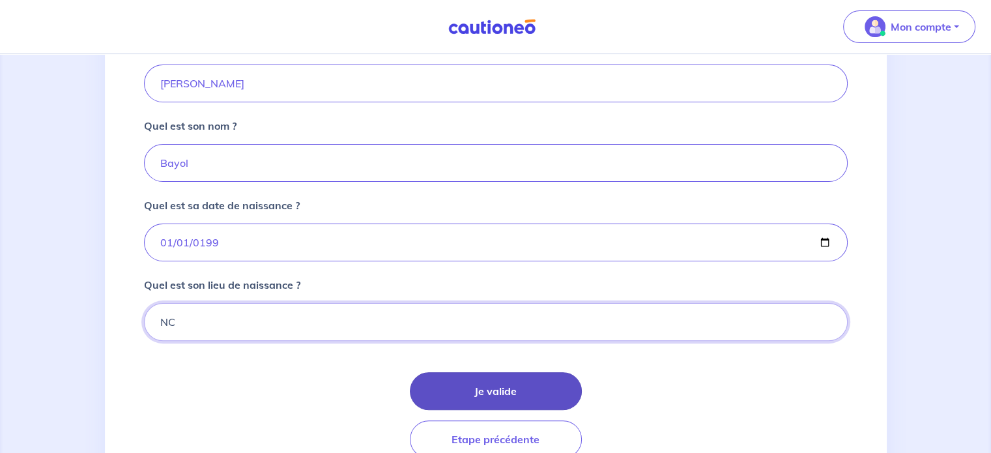
type input "NC"
click at [464, 410] on button "Je valide" at bounding box center [496, 391] width 172 height 38
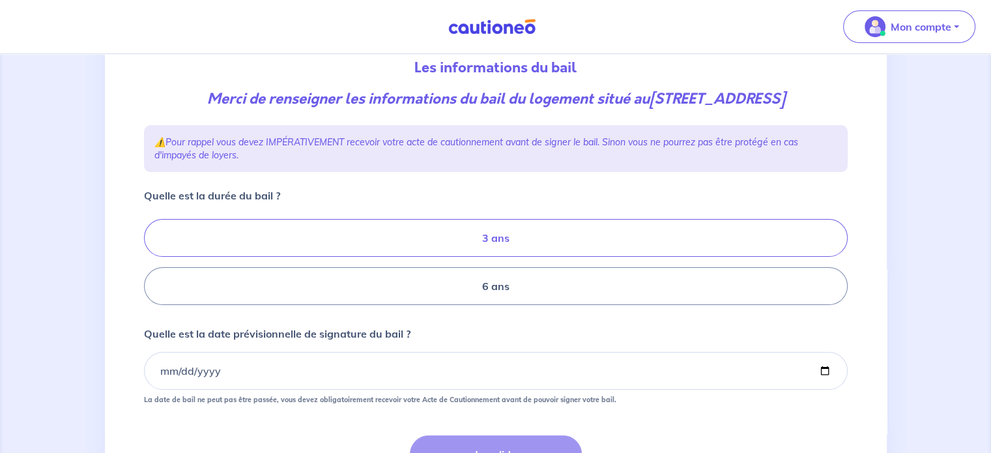
scroll to position [164, 0]
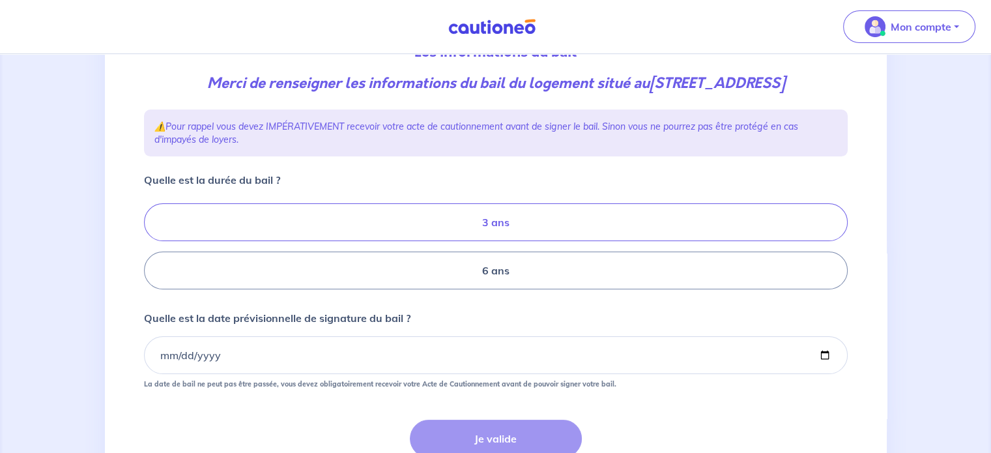
click at [605, 232] on label "3 ans" at bounding box center [496, 222] width 704 height 38
click at [152, 242] on input "3 ans" at bounding box center [148, 246] width 8 height 8
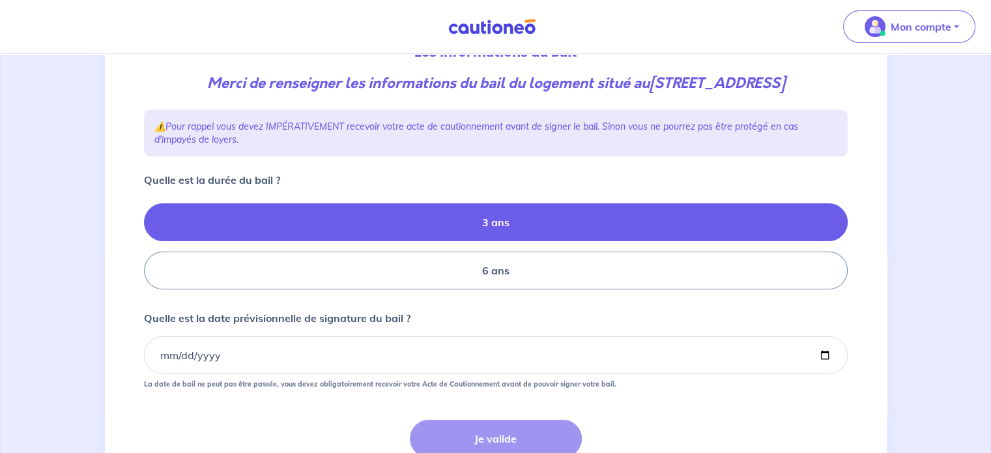
radio input "true"
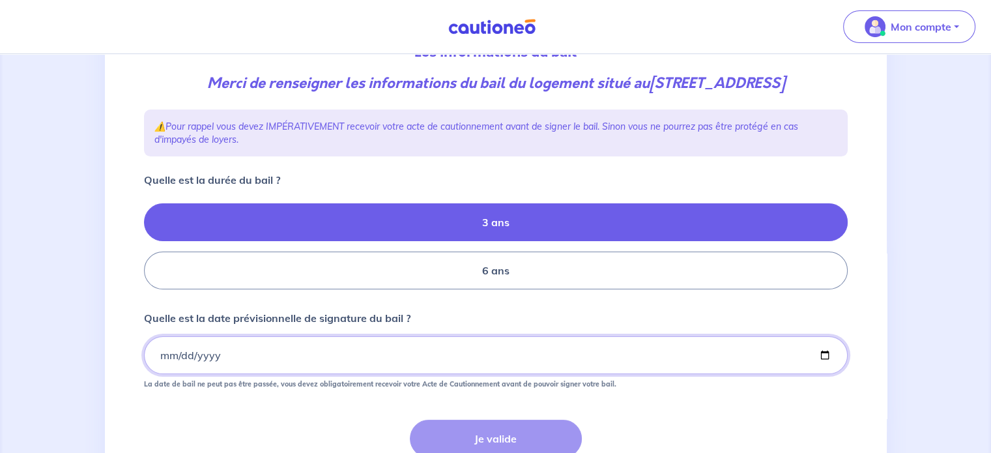
click at [160, 356] on input "Quelle est la date prévisionnelle de signature du bail ?" at bounding box center [496, 355] width 704 height 38
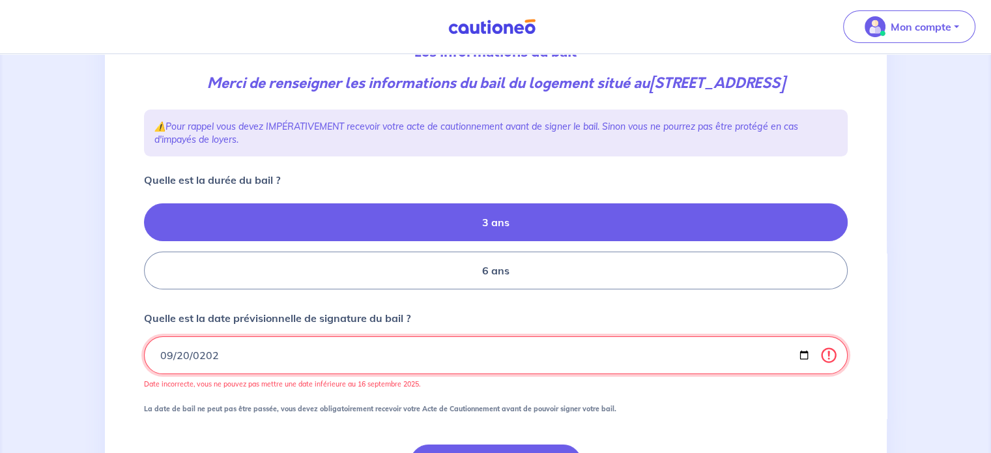
type input "2025-09-20"
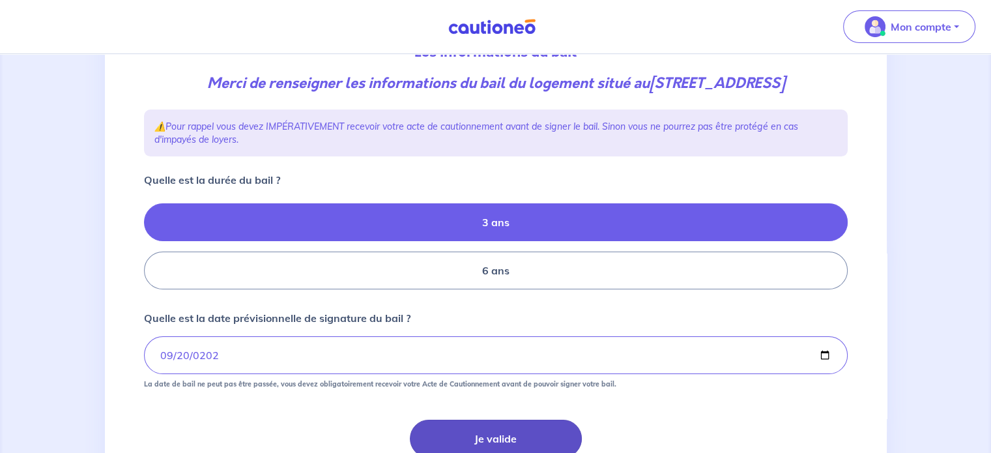
click at [450, 437] on button "Je valide" at bounding box center [496, 439] width 172 height 38
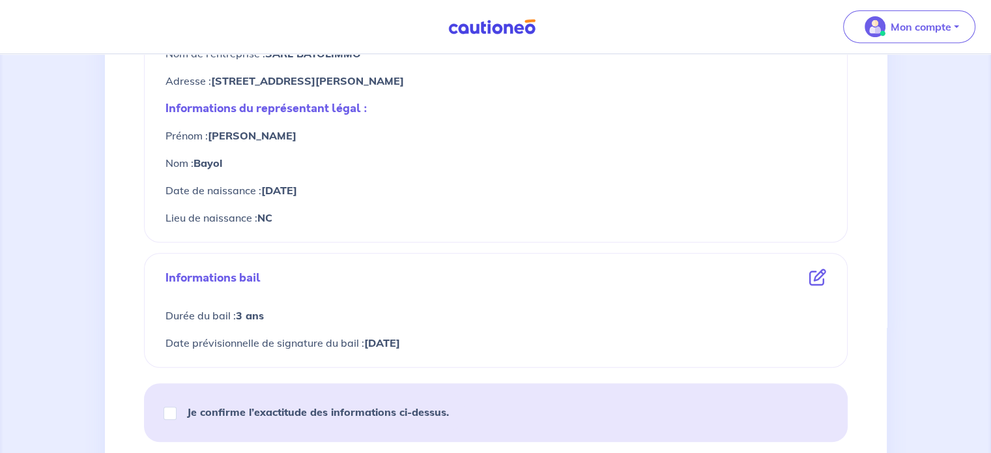
scroll to position [747, 0]
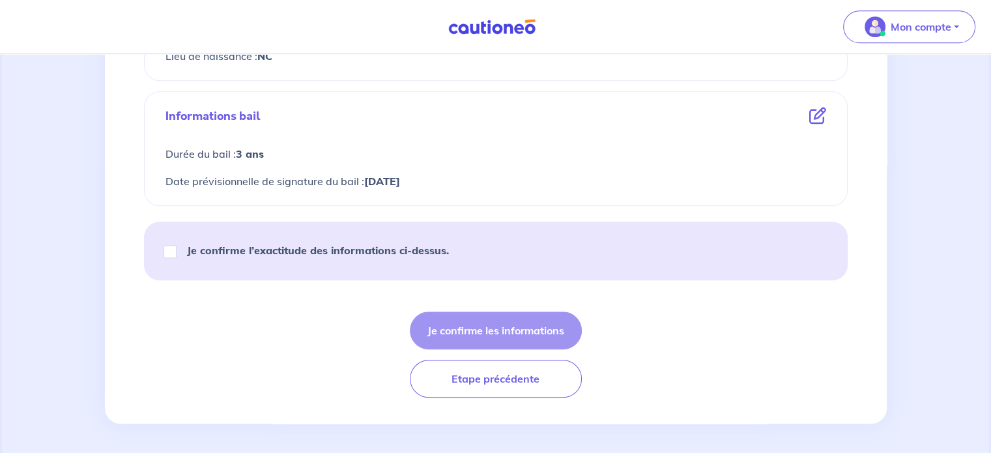
click at [327, 255] on strong "Je confirme l’exactitude des informations ci-dessus." at bounding box center [318, 250] width 262 height 13
click at [177, 255] on input "Je confirme l’exactitude des informations ci-dessus." at bounding box center [170, 251] width 13 height 13
checkbox input "true"
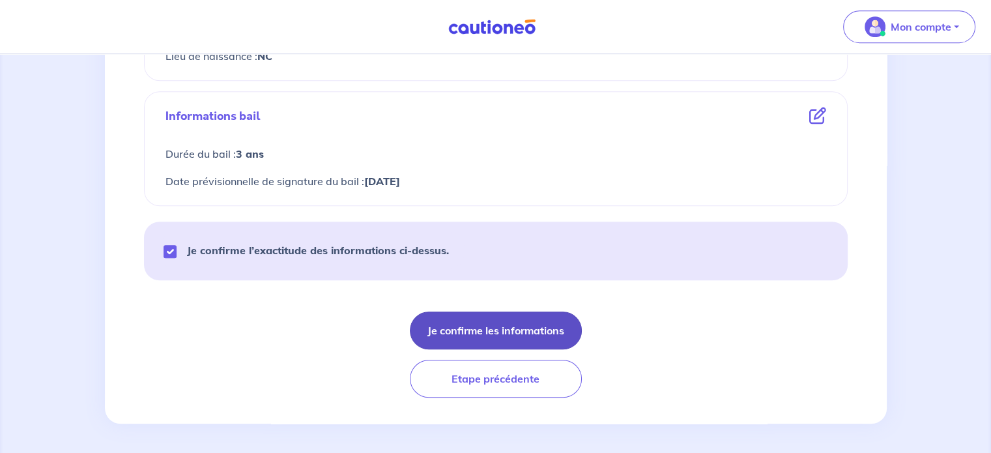
click at [461, 336] on button "Je confirme les informations" at bounding box center [496, 330] width 172 height 38
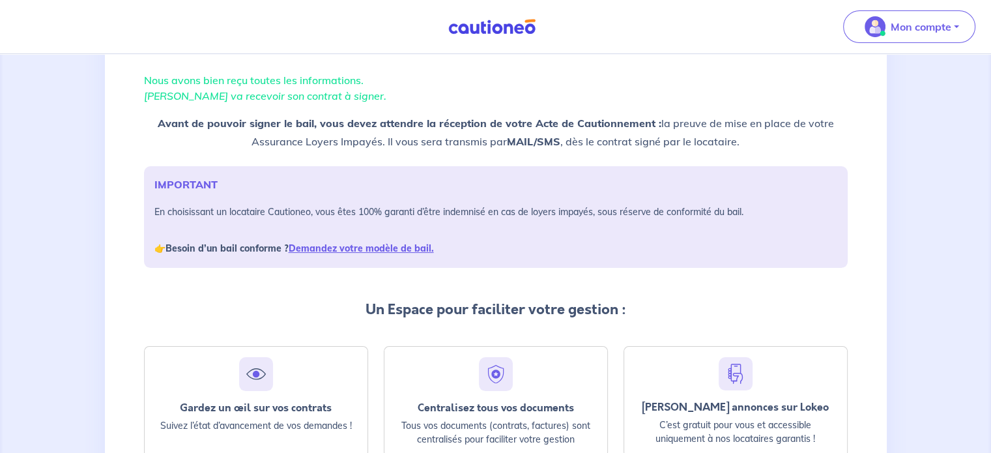
scroll to position [224, 0]
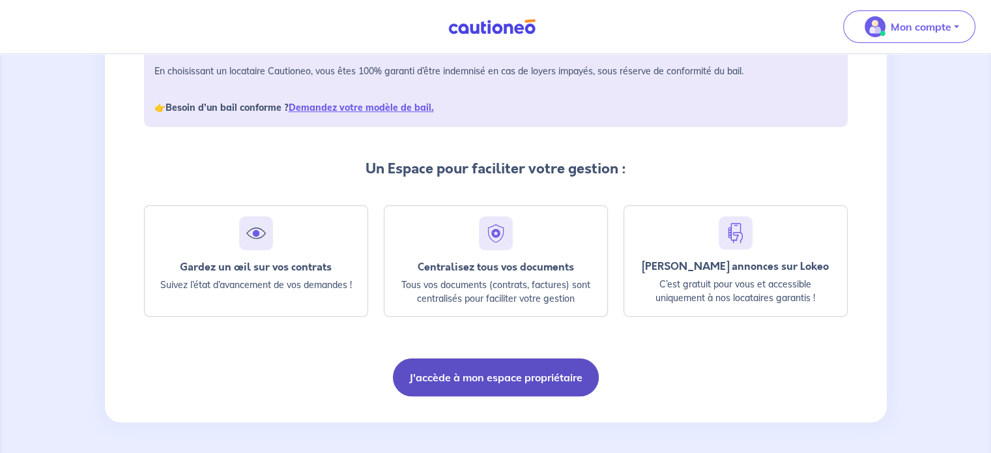
click at [489, 388] on button "J'accède à mon espace propriétaire" at bounding box center [496, 377] width 206 height 38
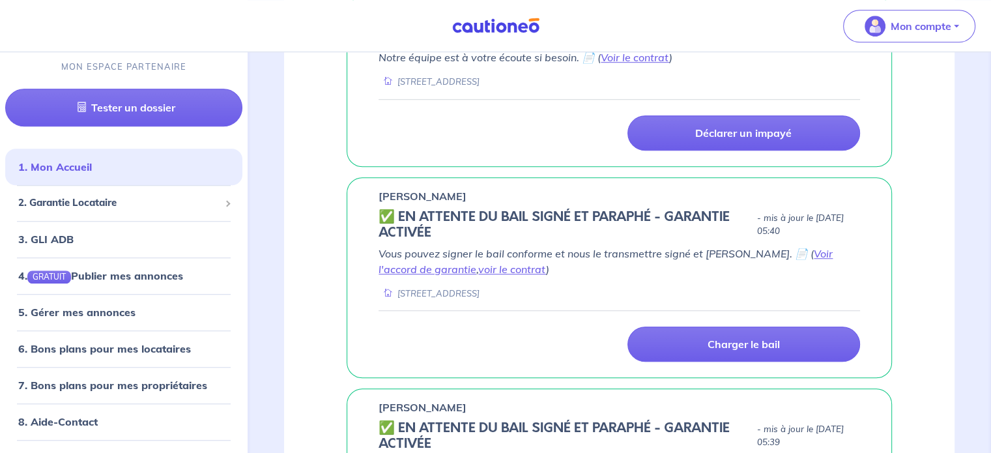
scroll to position [1021, 0]
